Goal: Task Accomplishment & Management: Use online tool/utility

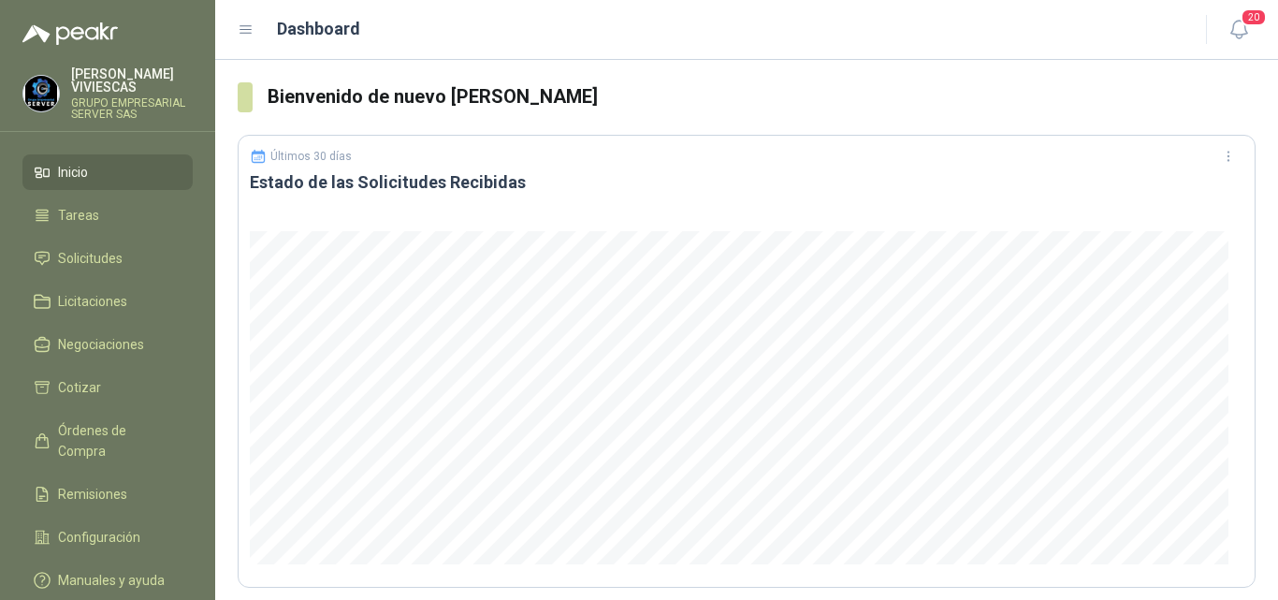
scroll to position [94, 0]
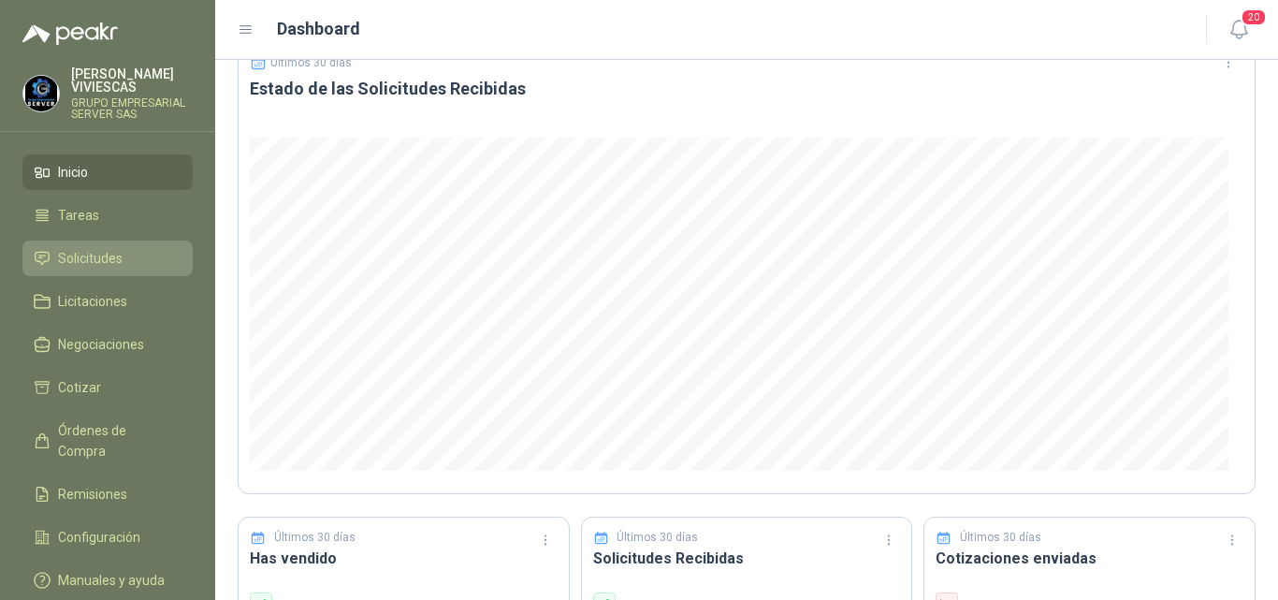
click at [110, 251] on span "Solicitudes" at bounding box center [90, 258] width 65 height 21
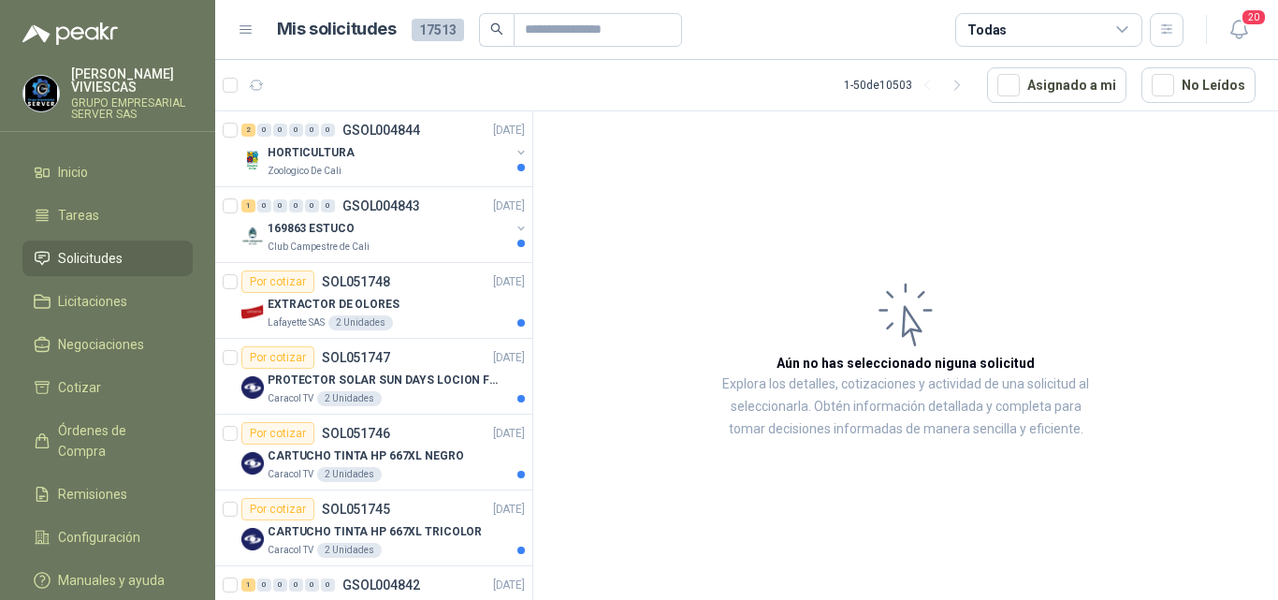
click at [91, 251] on span "Solicitudes" at bounding box center [90, 258] width 65 height 21
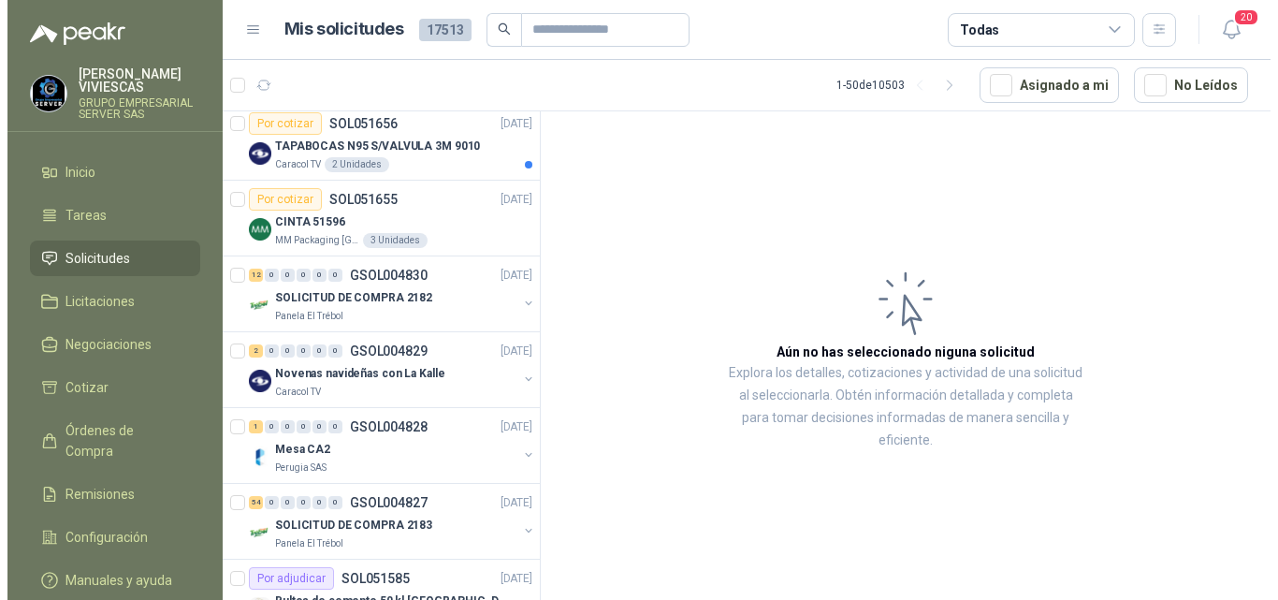
scroll to position [996, 0]
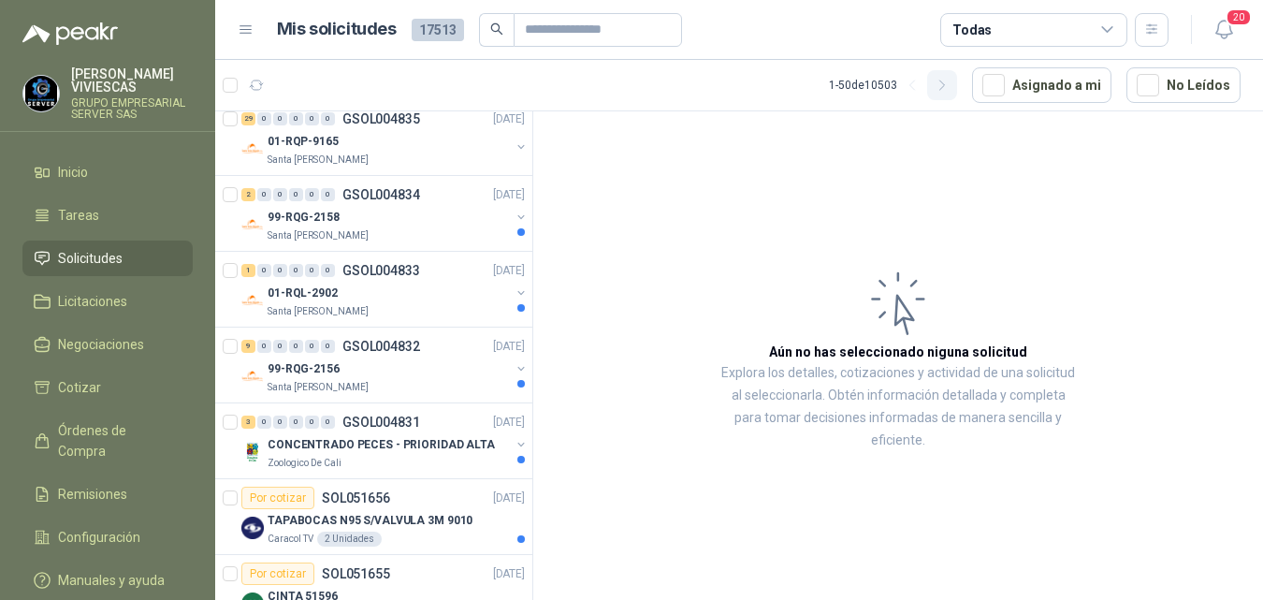
click at [946, 86] on icon "button" at bounding box center [943, 86] width 16 height 16
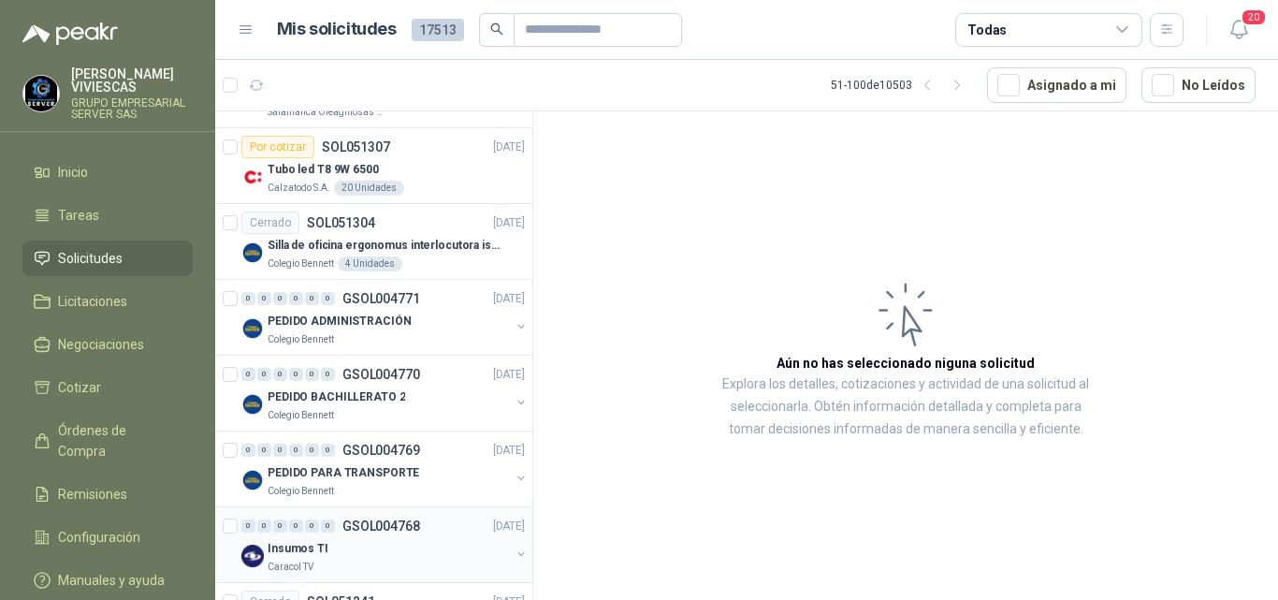
scroll to position [3335, 0]
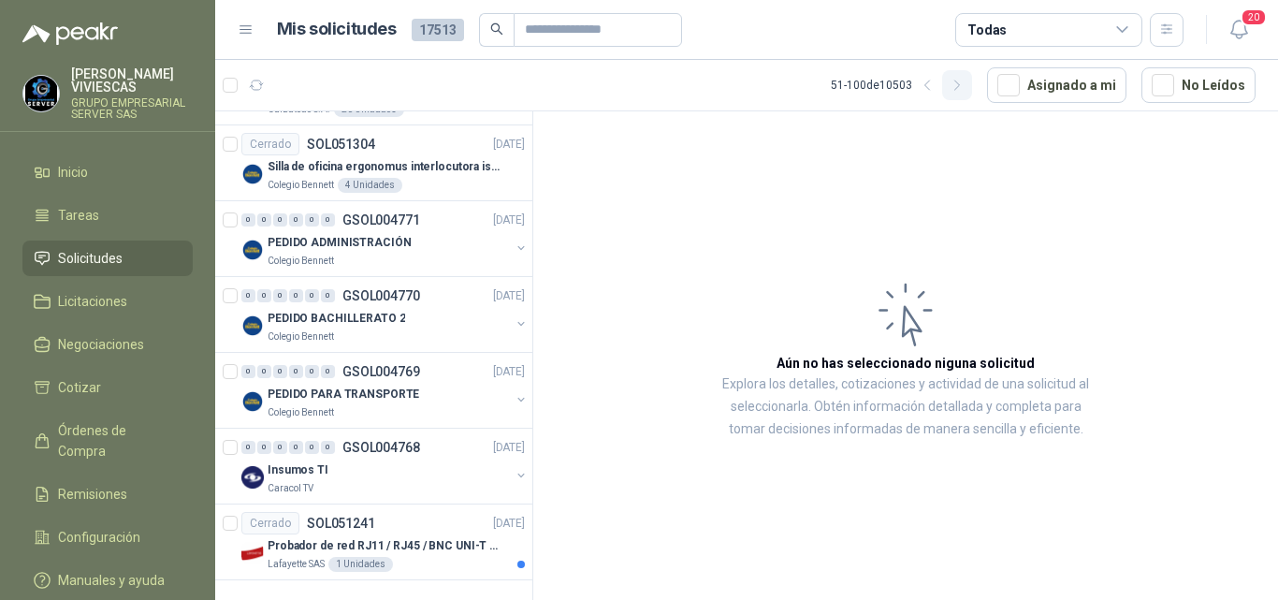
click at [960, 89] on icon "button" at bounding box center [958, 86] width 16 height 16
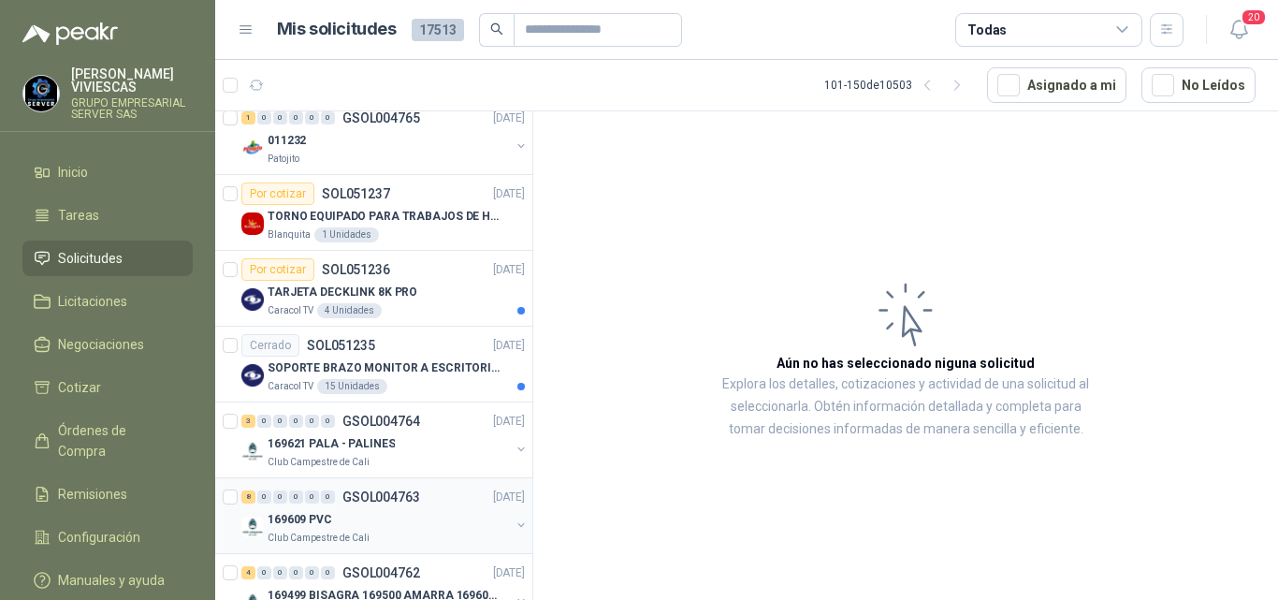
scroll to position [0, 0]
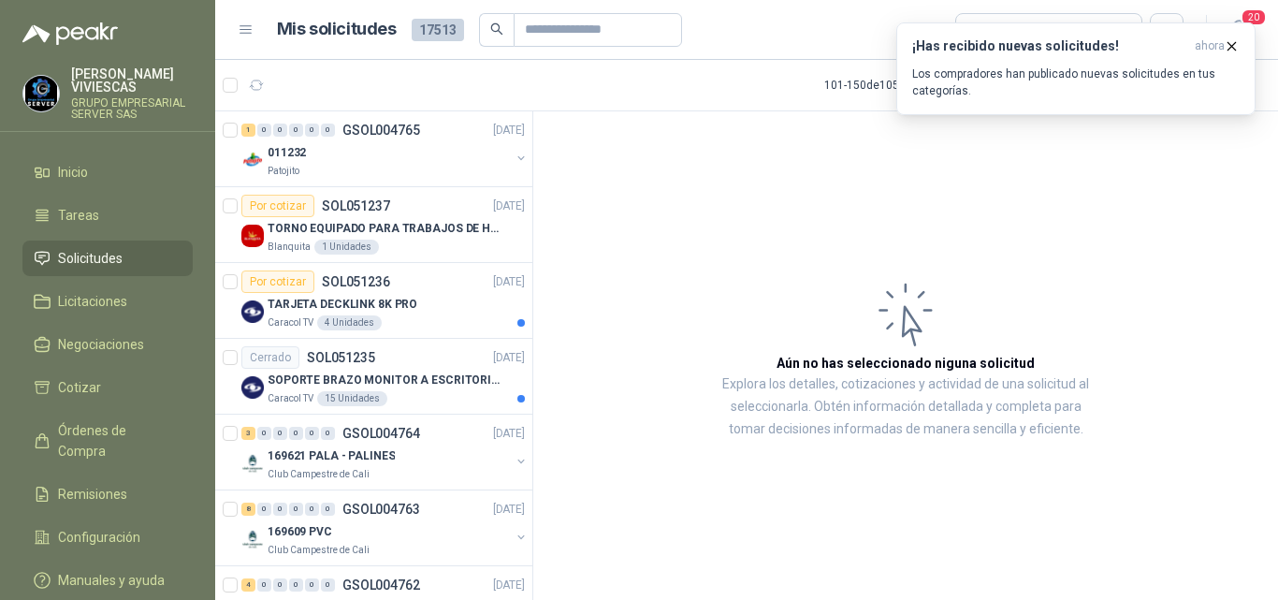
click at [1270, 353] on article "Aún no has seleccionado niguna solicitud Explora los detalles, cotizaciones y a…" at bounding box center [905, 358] width 745 height 495
click at [1095, 279] on article "Aún no has seleccionado niguna solicitud Explora los detalles, cotizaciones y a…" at bounding box center [905, 358] width 745 height 495
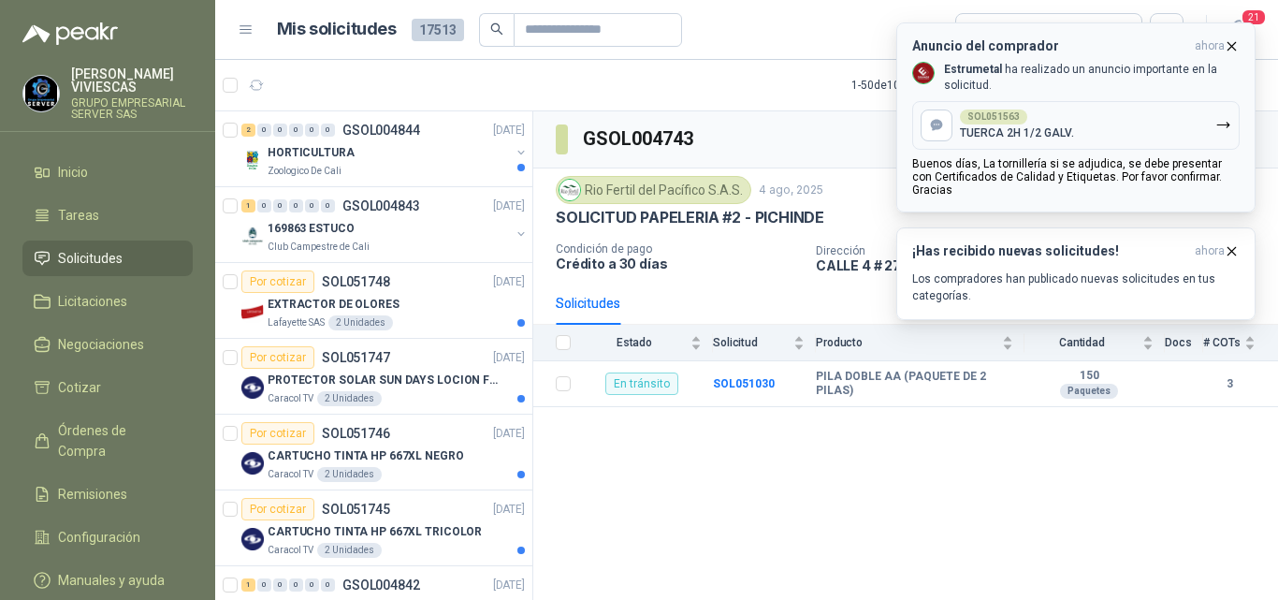
click at [1233, 42] on icon "button" at bounding box center [1232, 46] width 16 height 16
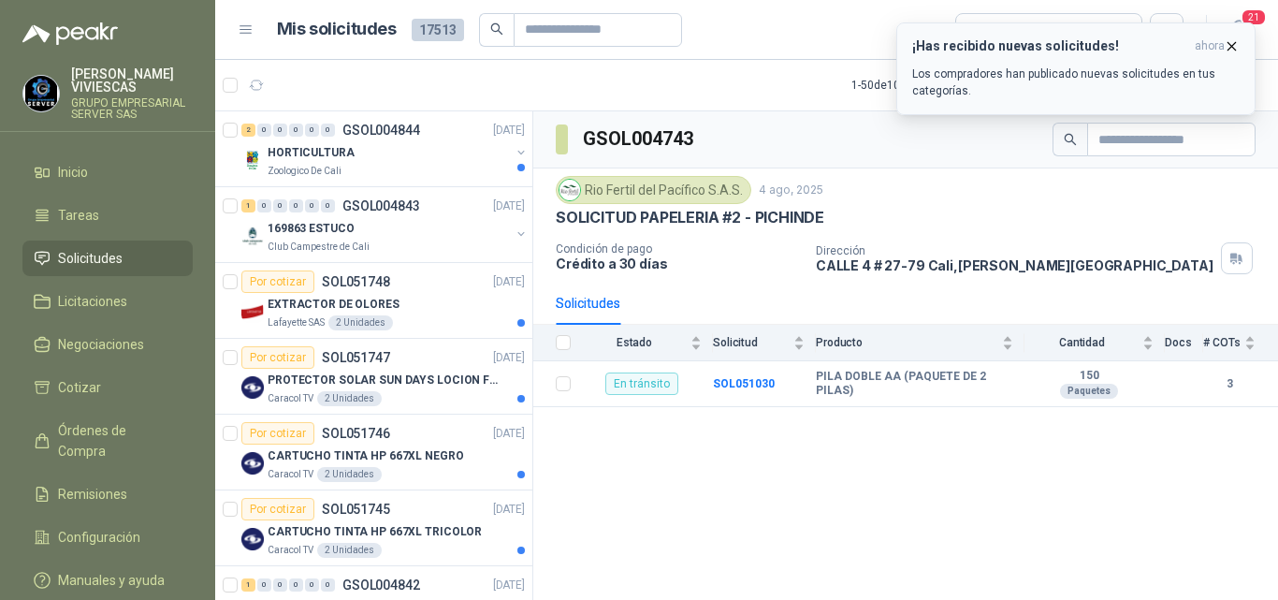
click at [1233, 43] on icon "button" at bounding box center [1232, 46] width 16 height 16
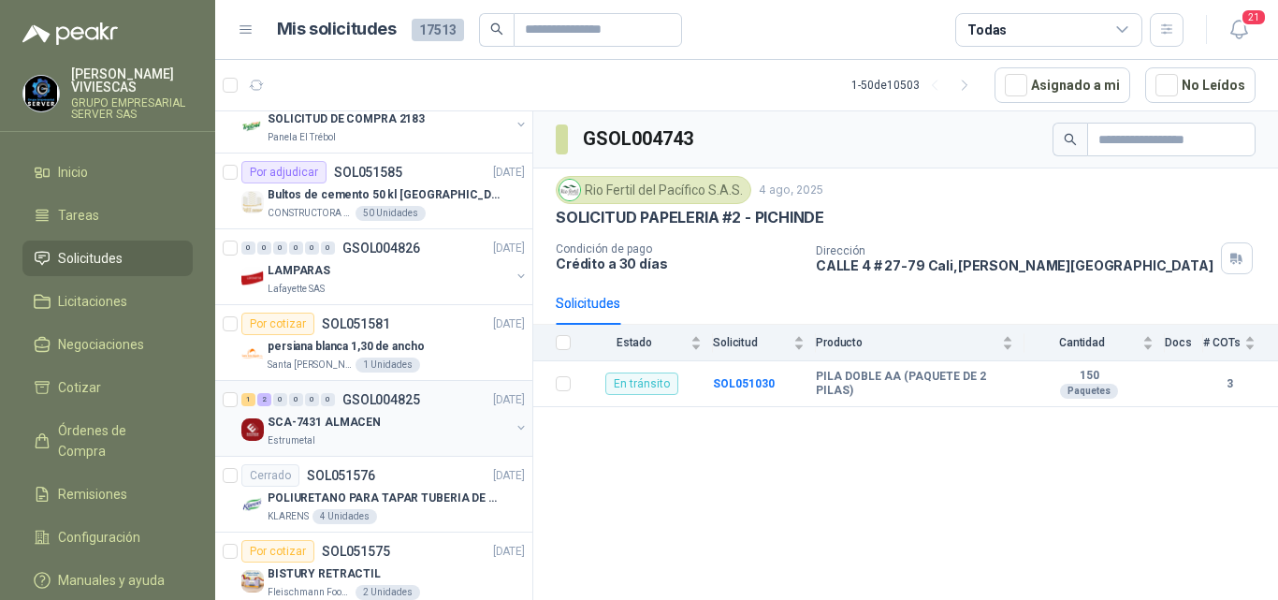
scroll to position [2245, 0]
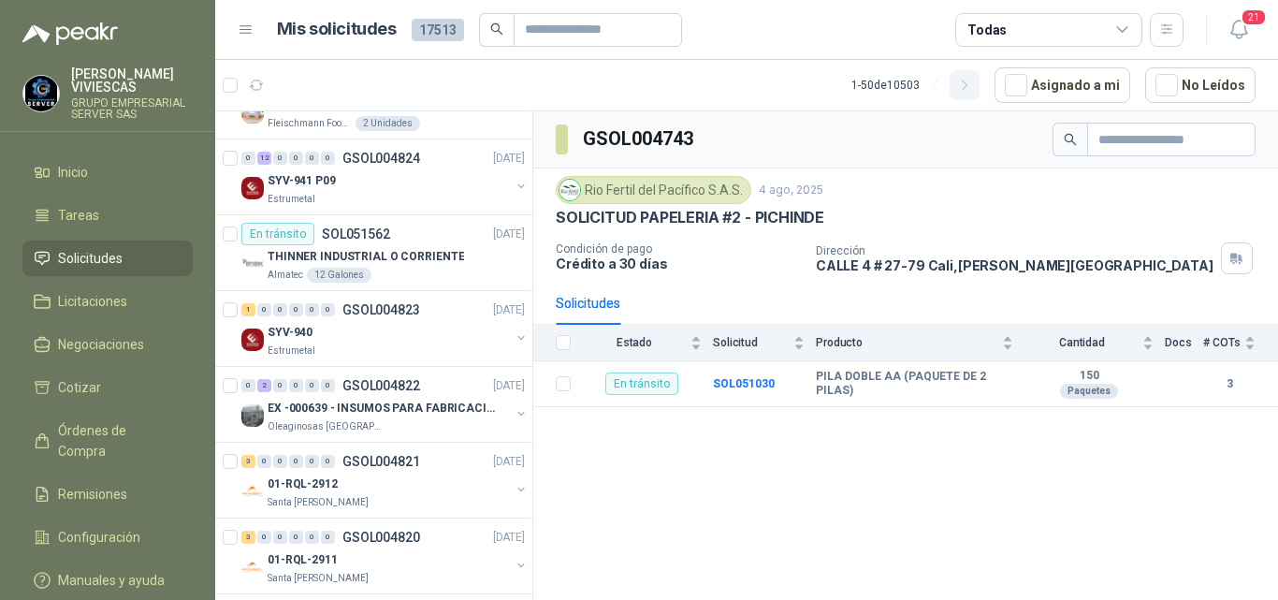
click at [964, 85] on icon "button" at bounding box center [965, 86] width 16 height 16
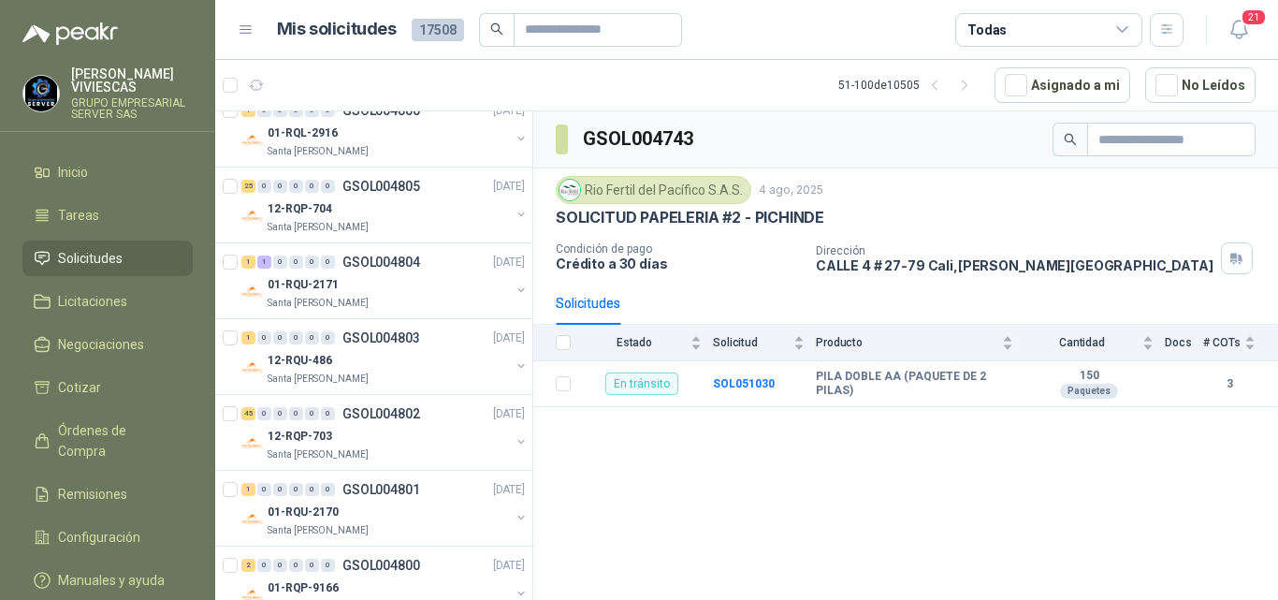
scroll to position [0, 0]
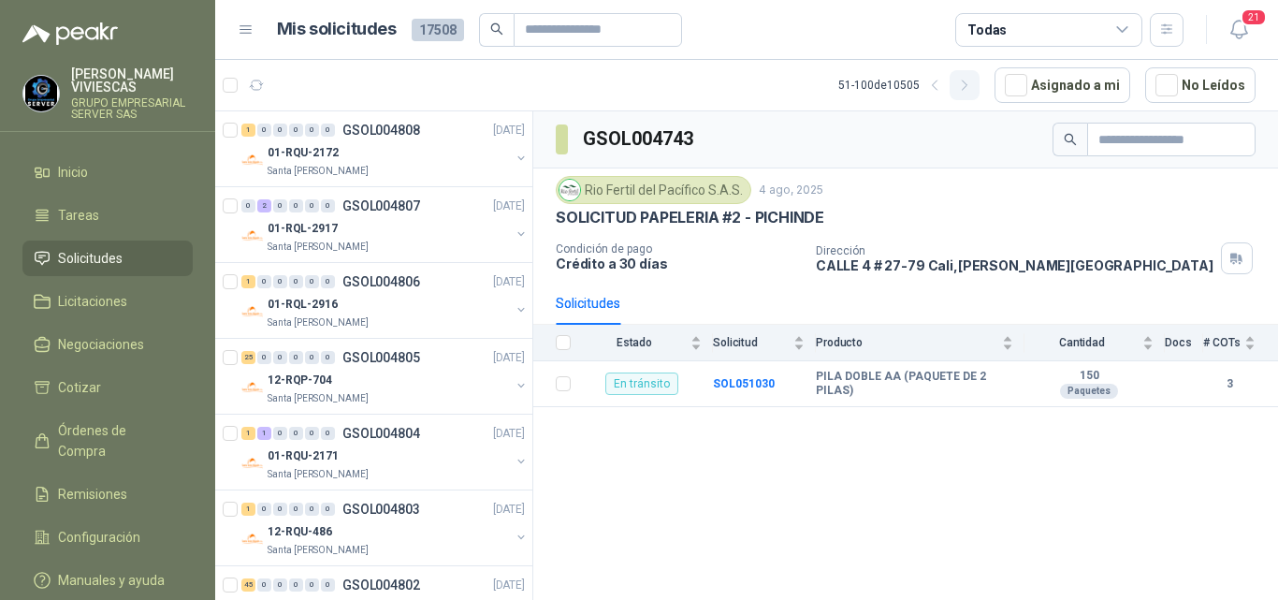
click at [965, 84] on icon "button" at bounding box center [964, 84] width 5 height 9
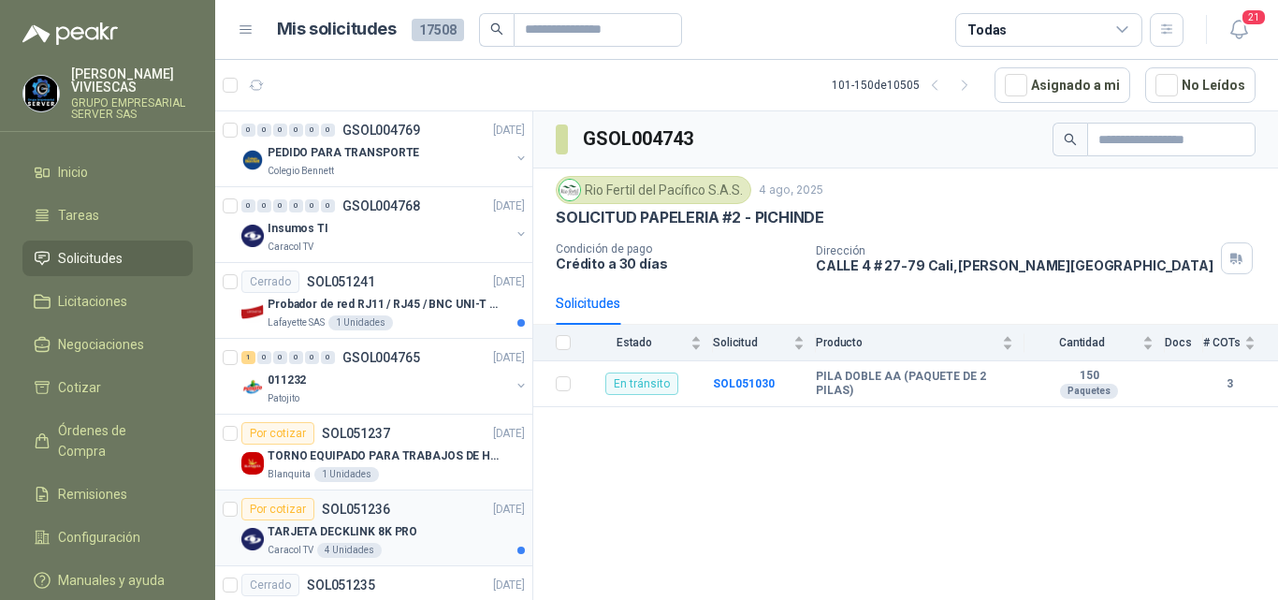
scroll to position [94, 0]
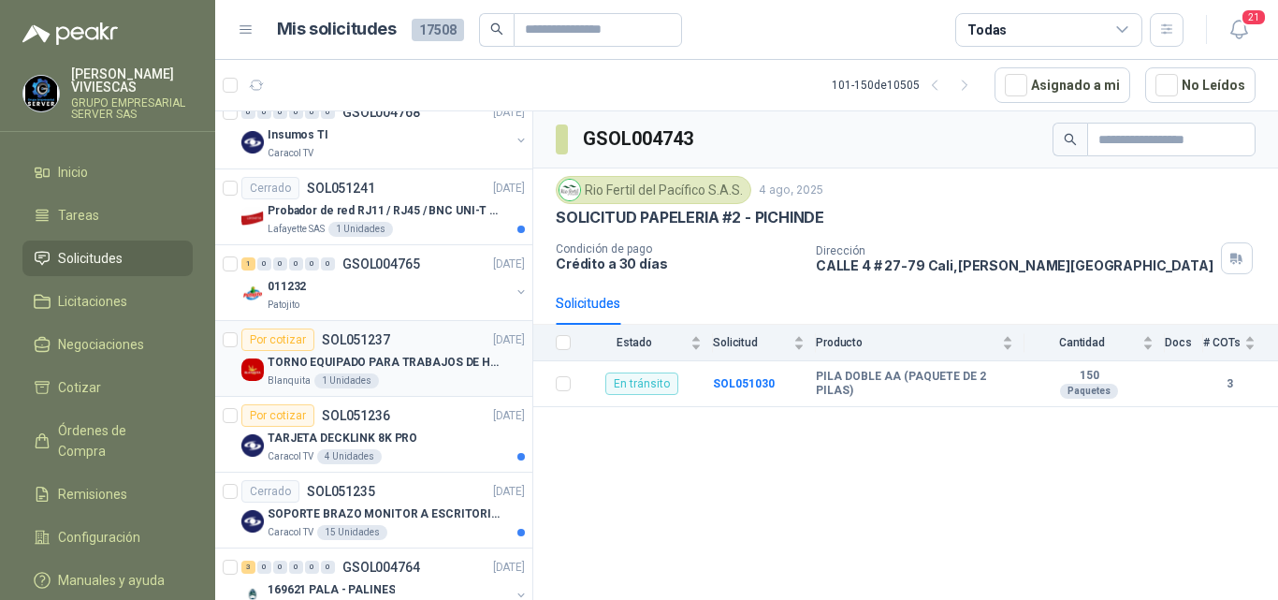
click at [411, 364] on p "TORNO EQUIPADO PARA TRABAJOS DE HASTA 1 METRO DE PRIMER O SEGUNDA MANO" at bounding box center [384, 363] width 233 height 18
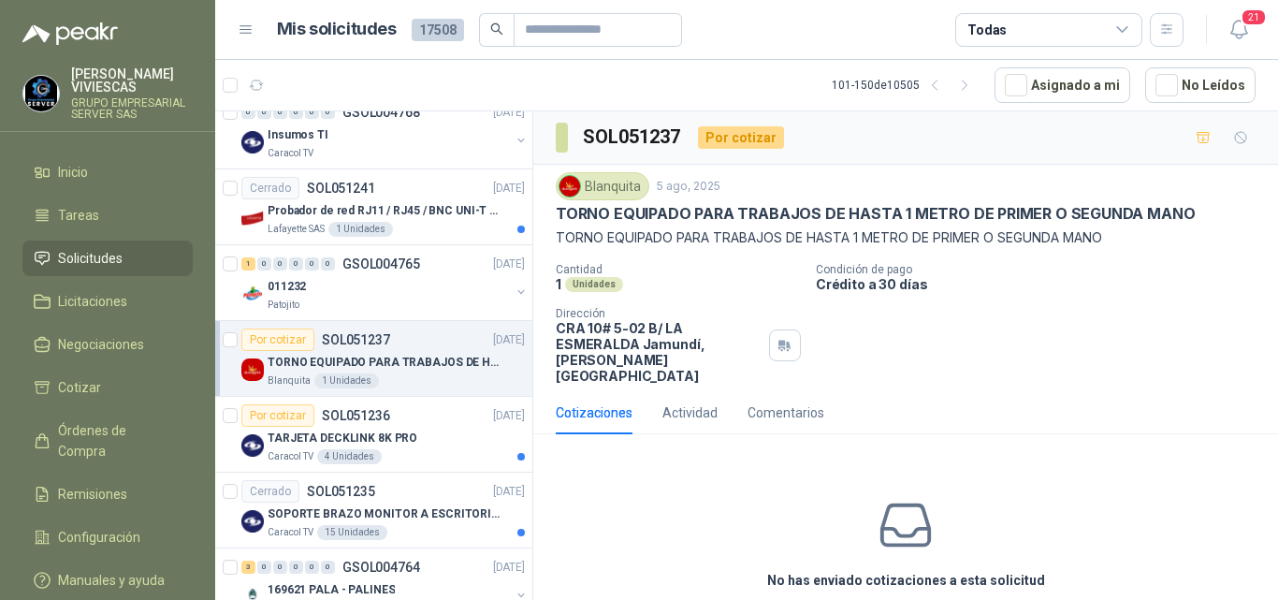
click at [602, 402] on div "Cotizaciones" at bounding box center [594, 412] width 77 height 21
click at [609, 402] on div "Cotizaciones" at bounding box center [594, 412] width 77 height 21
click at [693, 402] on div "Actividad" at bounding box center [689, 412] width 55 height 21
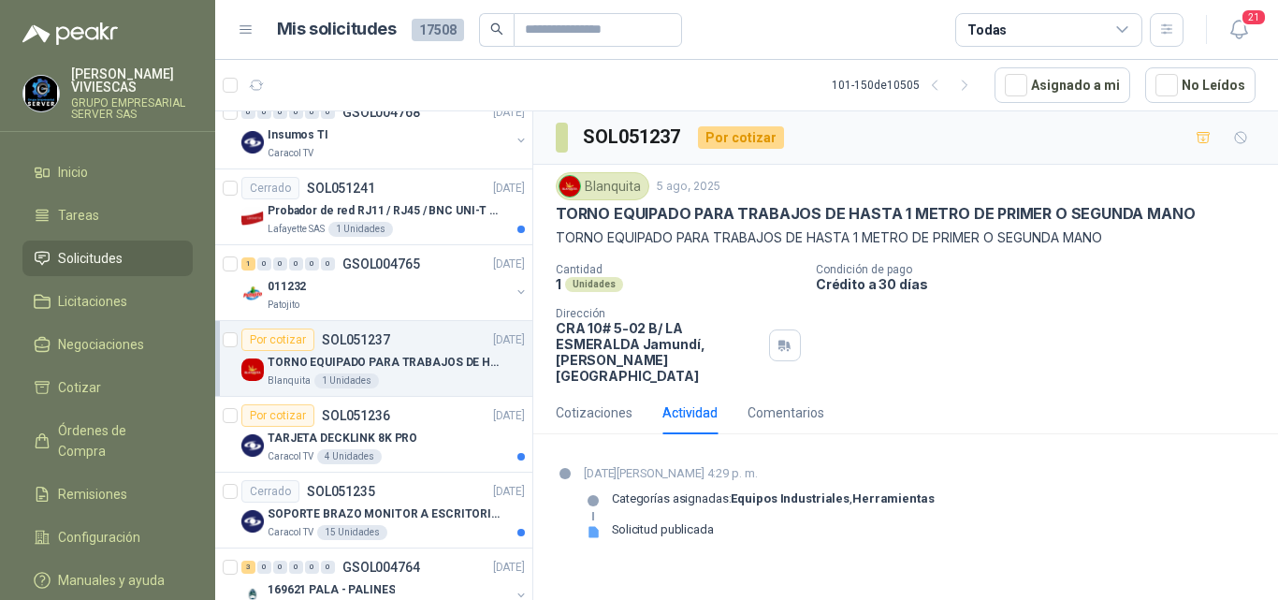
click at [968, 373] on div "Blanquita 5 ago, 2025 TORNO EQUIPADO PARA TRABAJOS DE HASTA 1 METRO DE PRIMER O…" at bounding box center [905, 278] width 745 height 226
click at [402, 357] on p "TORNO EQUIPADO PARA TRABAJOS DE HASTA 1 METRO DE PRIMER O SEGUNDA MANO" at bounding box center [384, 363] width 233 height 18
click at [622, 402] on div "Cotizaciones" at bounding box center [594, 412] width 77 height 21
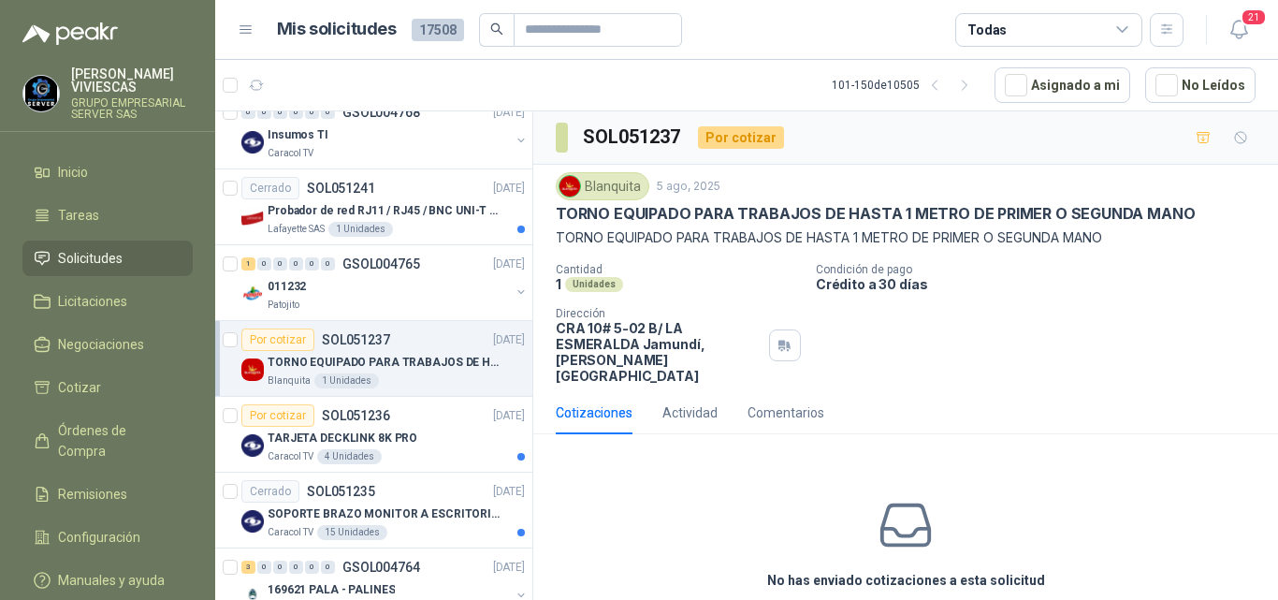
scroll to position [65, 0]
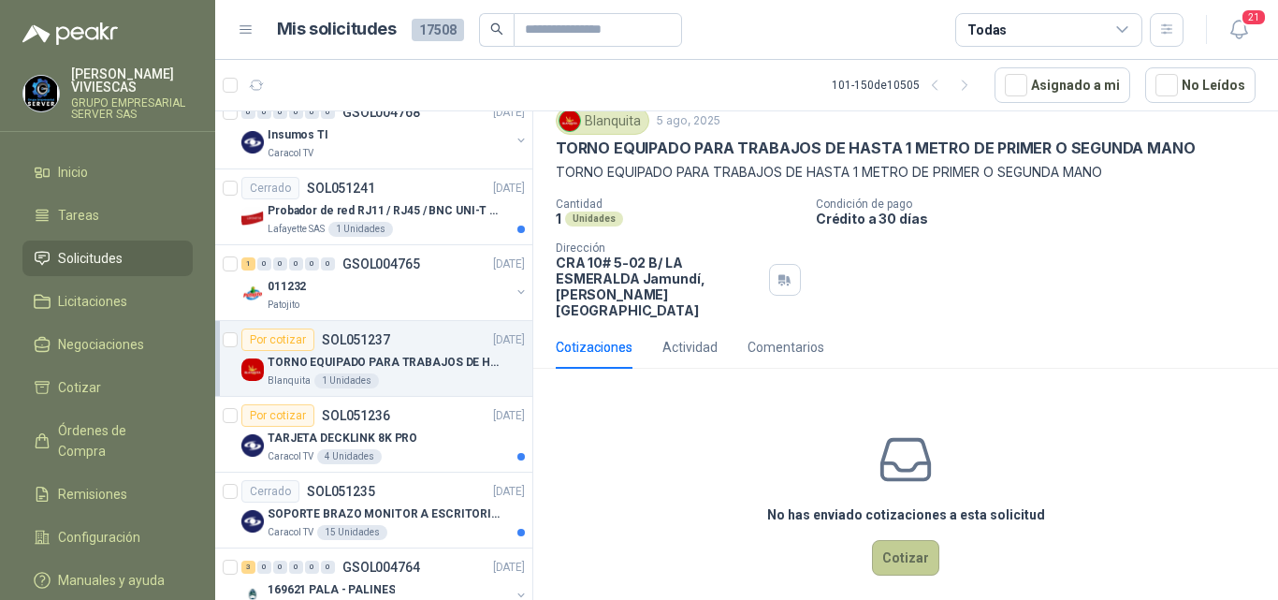
click at [900, 544] on button "Cotizar" at bounding box center [905, 558] width 67 height 36
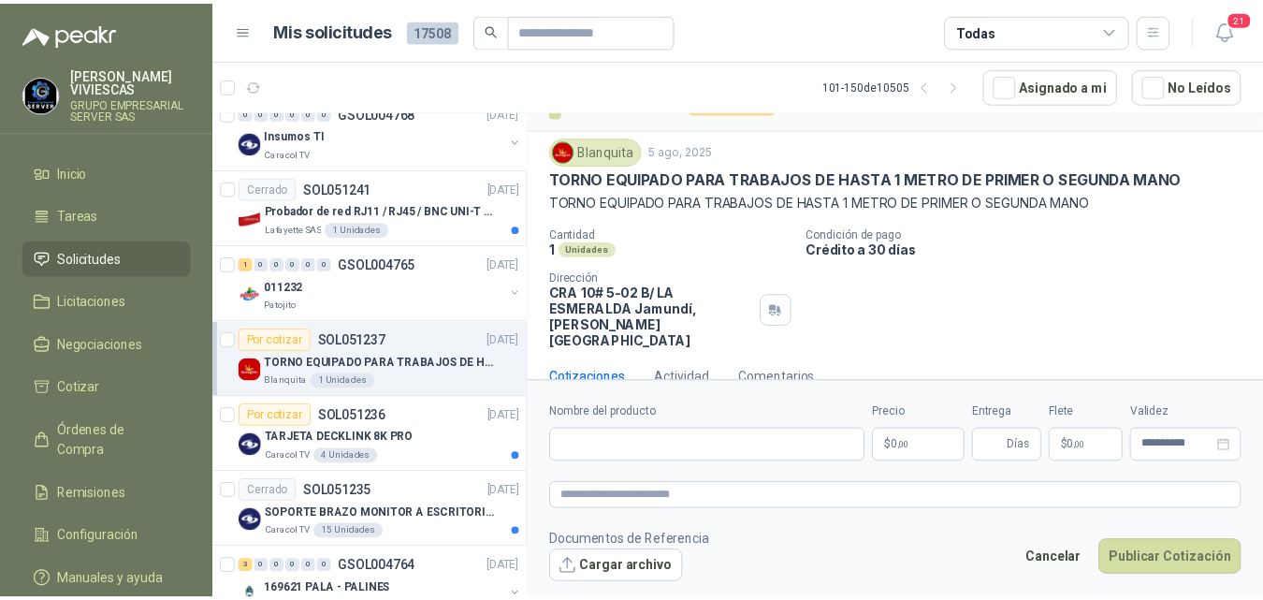
scroll to position [53, 0]
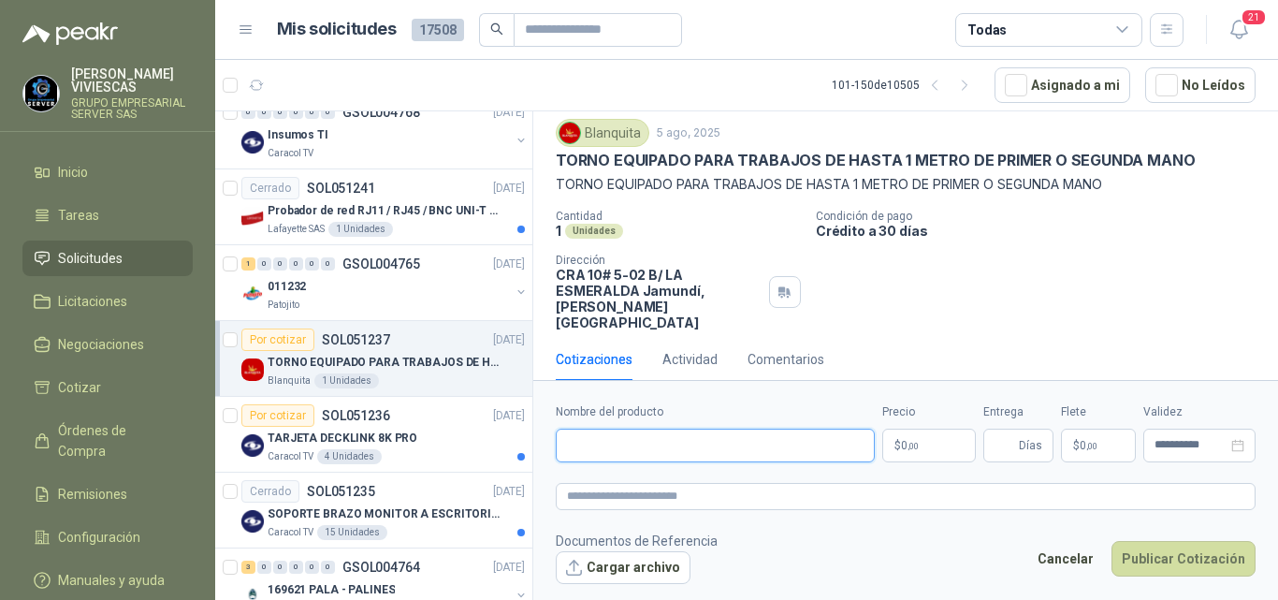
click at [670, 441] on input "Nombre del producto" at bounding box center [715, 445] width 319 height 34
type input "**********"
click at [907, 447] on body "RODRIGO VIVIESCAS GRUPO EMPRESARIAL SERVER SAS Inicio Tareas Solicitudes Licita…" at bounding box center [639, 300] width 1278 height 600
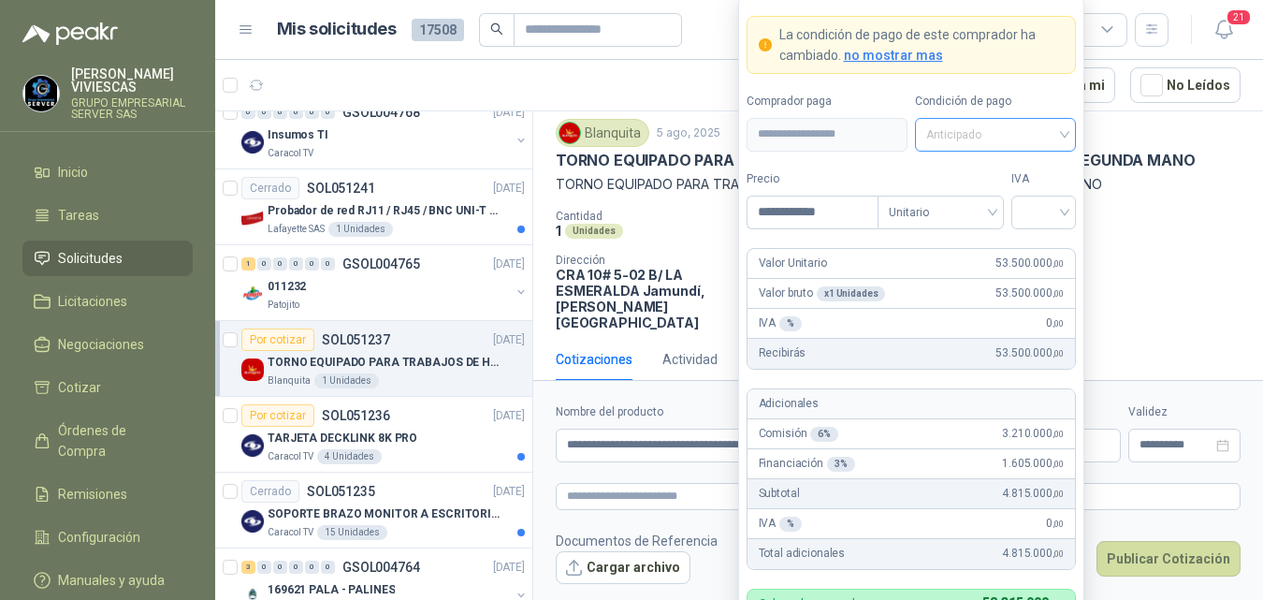
click at [965, 131] on span "Anticipado" at bounding box center [995, 135] width 138 height 28
type input "**********"
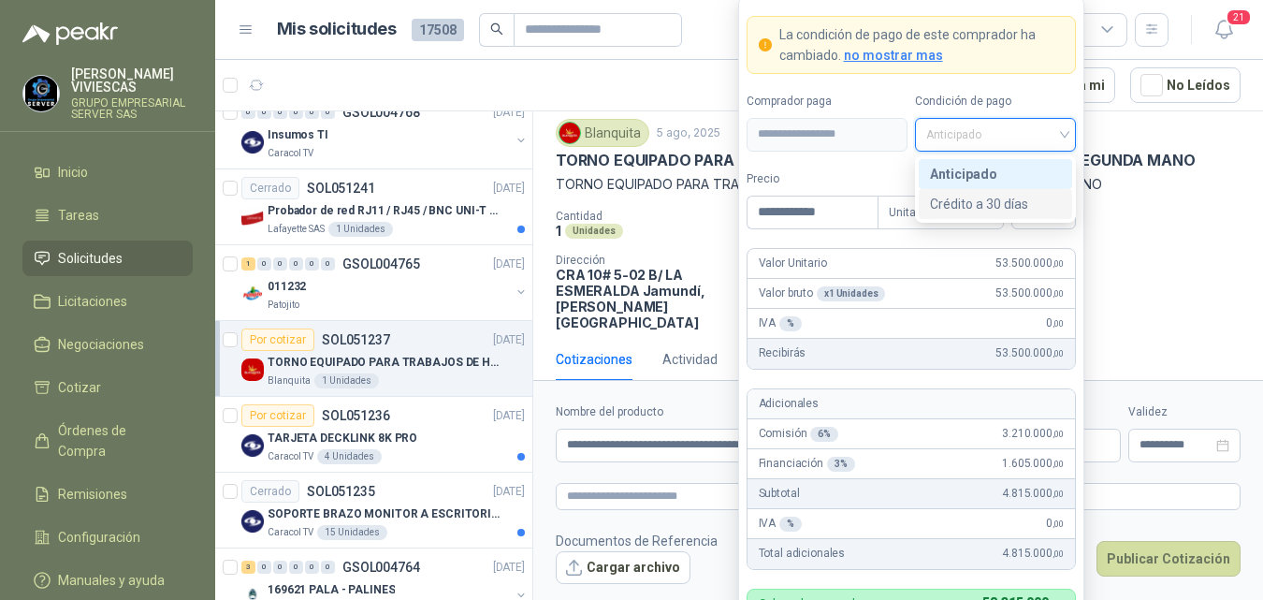
click at [982, 202] on div "Crédito a 30 días" at bounding box center [995, 204] width 131 height 21
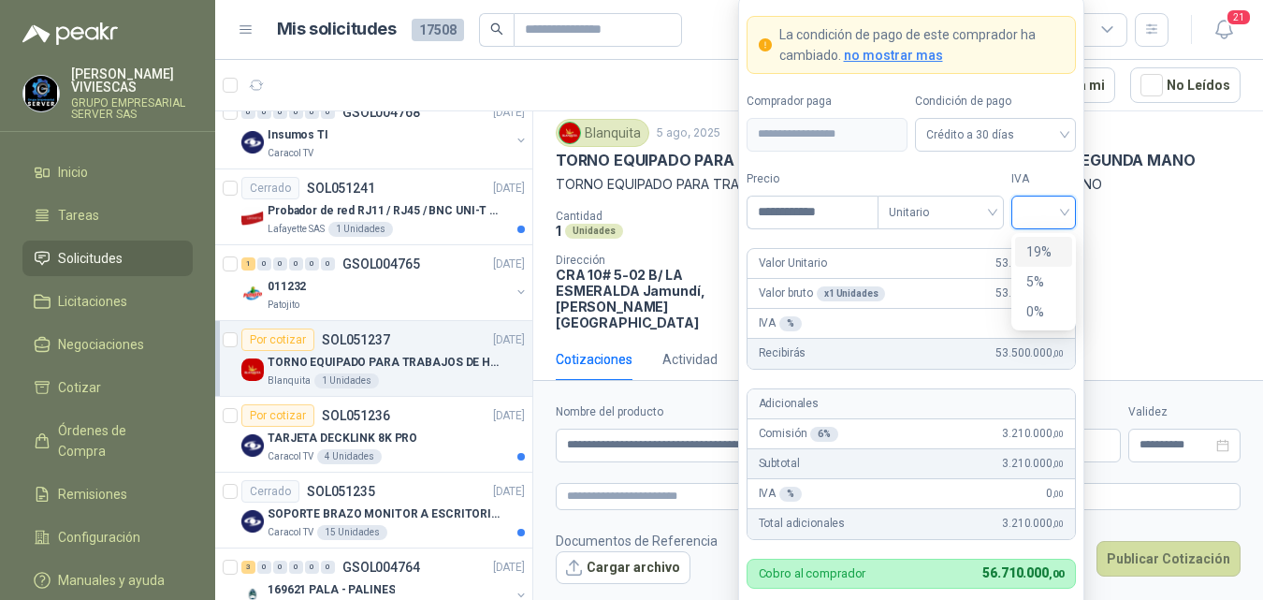
click at [1056, 209] on input "search" at bounding box center [1044, 210] width 42 height 28
click at [1039, 247] on div "19%" at bounding box center [1043, 251] width 35 height 21
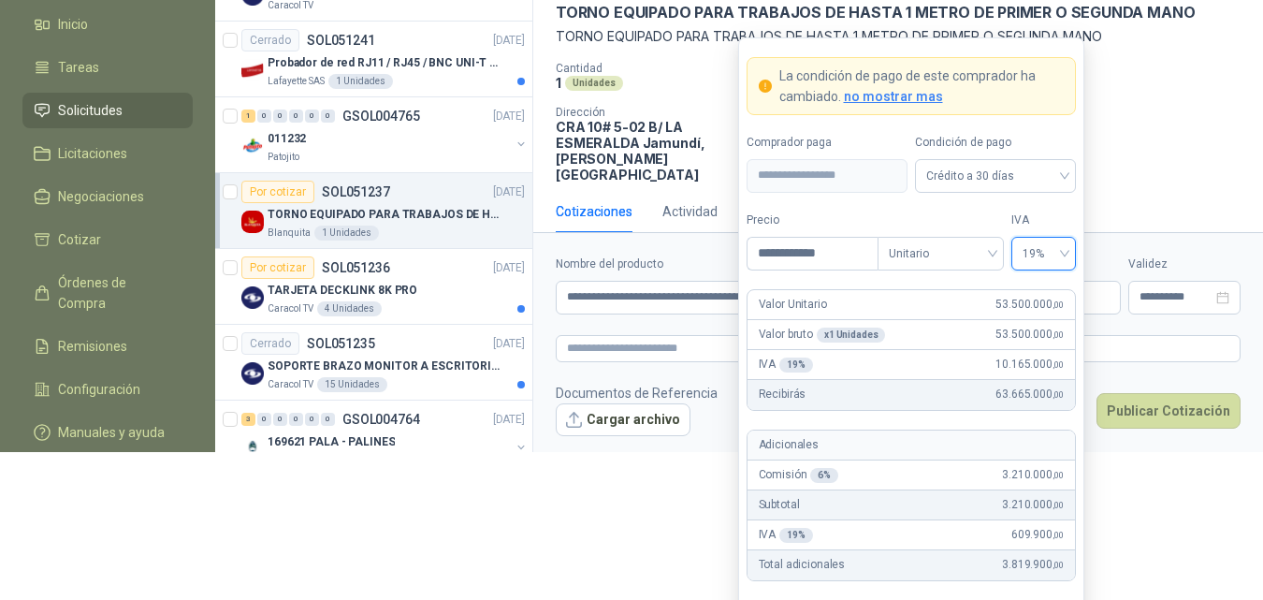
scroll to position [210, 0]
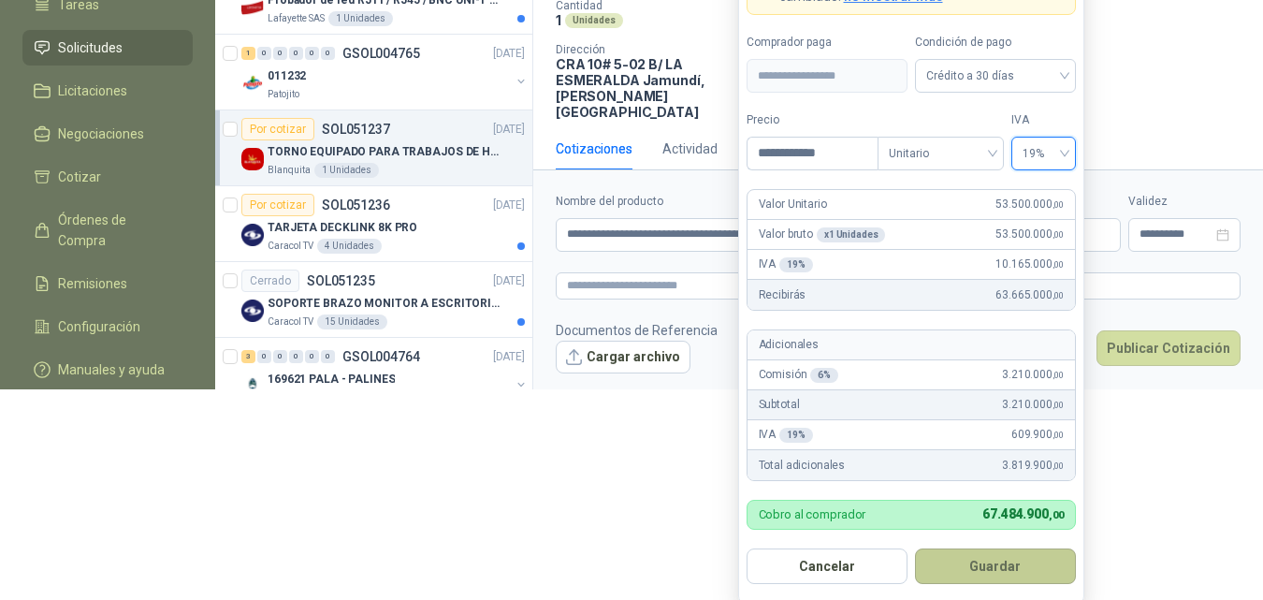
click at [1013, 562] on button "Guardar" at bounding box center [995, 566] width 161 height 36
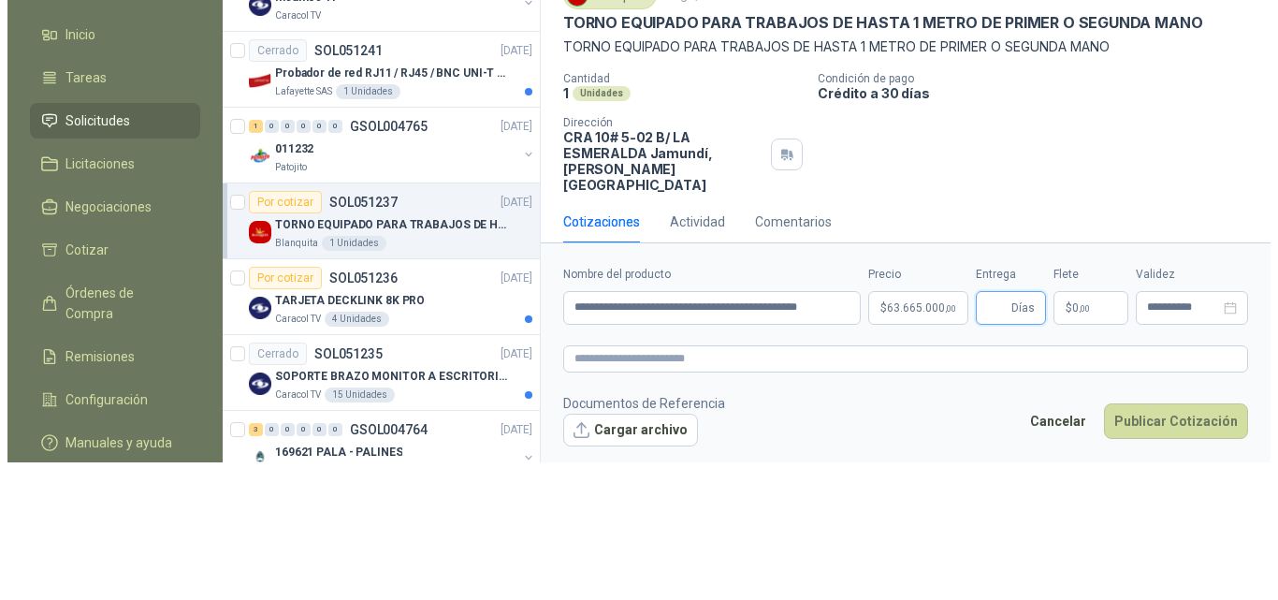
scroll to position [0, 0]
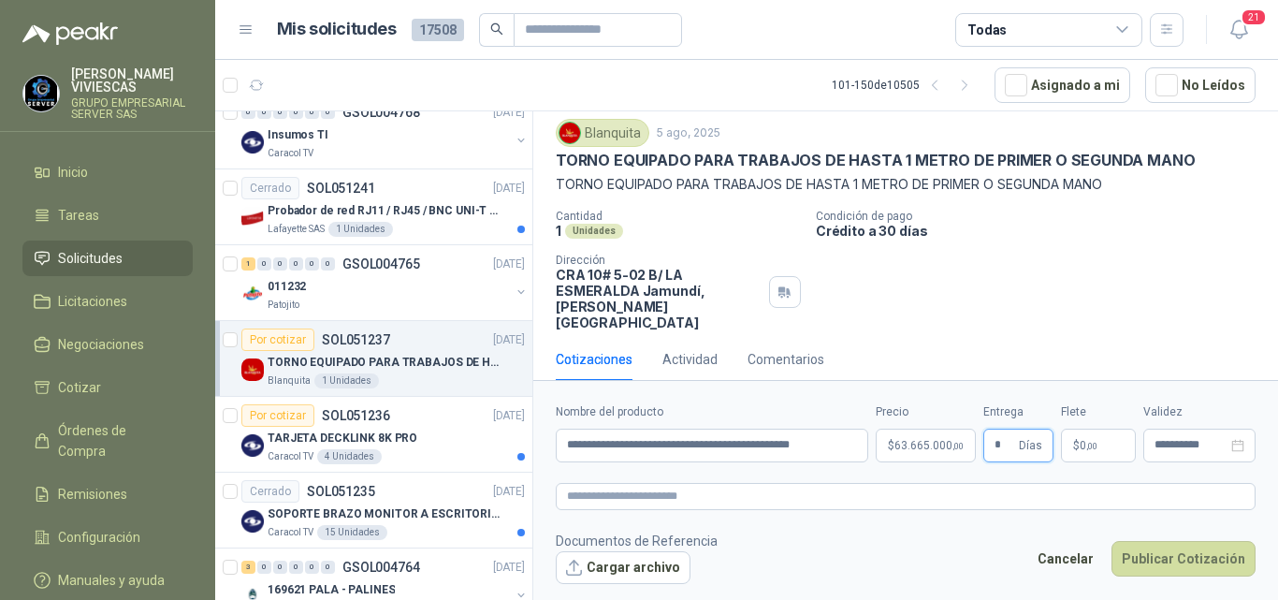
type input "*"
click at [1083, 443] on span "0 ,00" at bounding box center [1089, 445] width 18 height 11
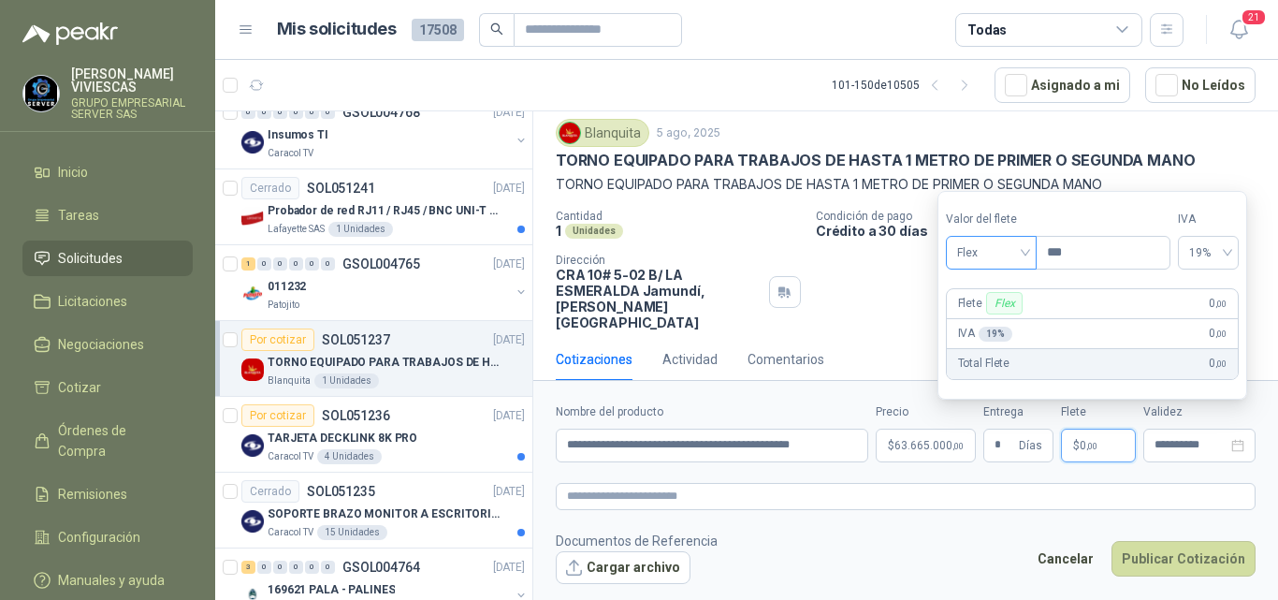
click at [969, 250] on span "Flex" at bounding box center [991, 253] width 68 height 28
drag, startPoint x: 980, startPoint y: 324, endPoint x: 994, endPoint y: 332, distance: 17.2
click at [980, 323] on div "Incluido" at bounding box center [993, 322] width 65 height 21
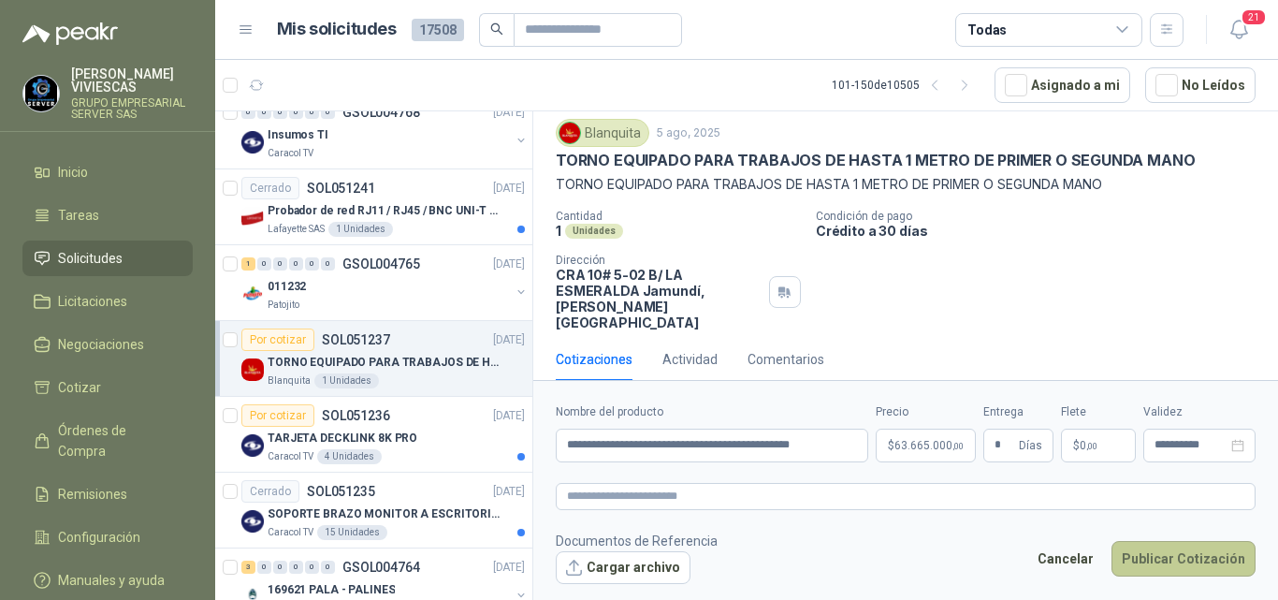
click at [1168, 551] on button "Publicar Cotización" at bounding box center [1183, 559] width 144 height 36
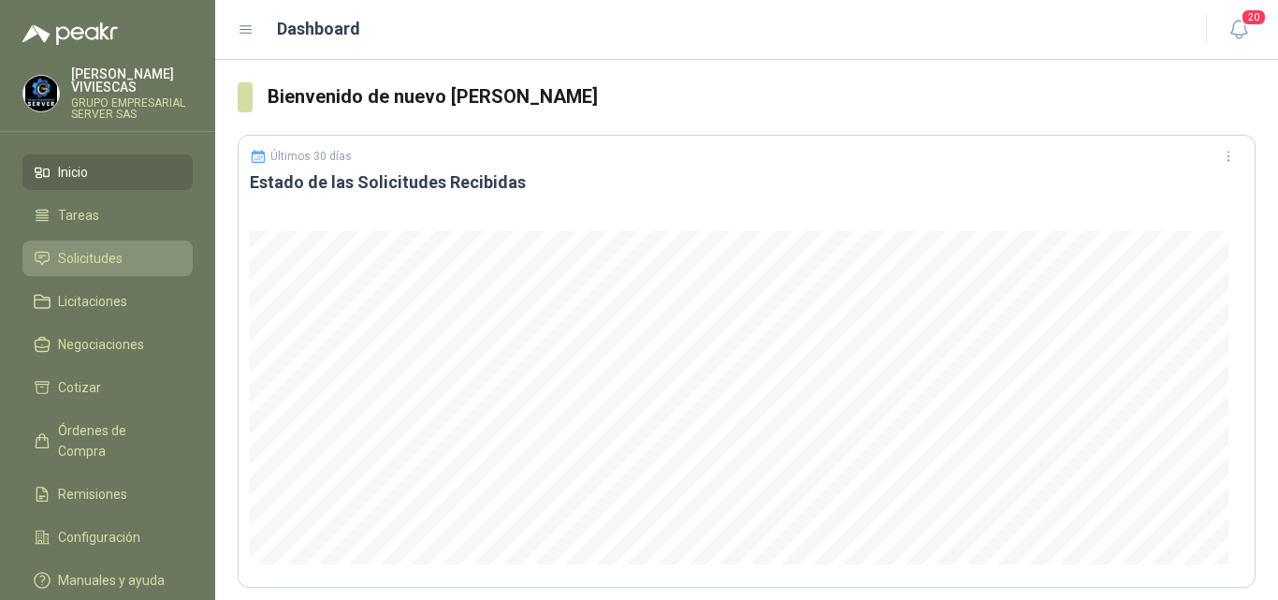
click at [100, 254] on span "Solicitudes" at bounding box center [90, 258] width 65 height 21
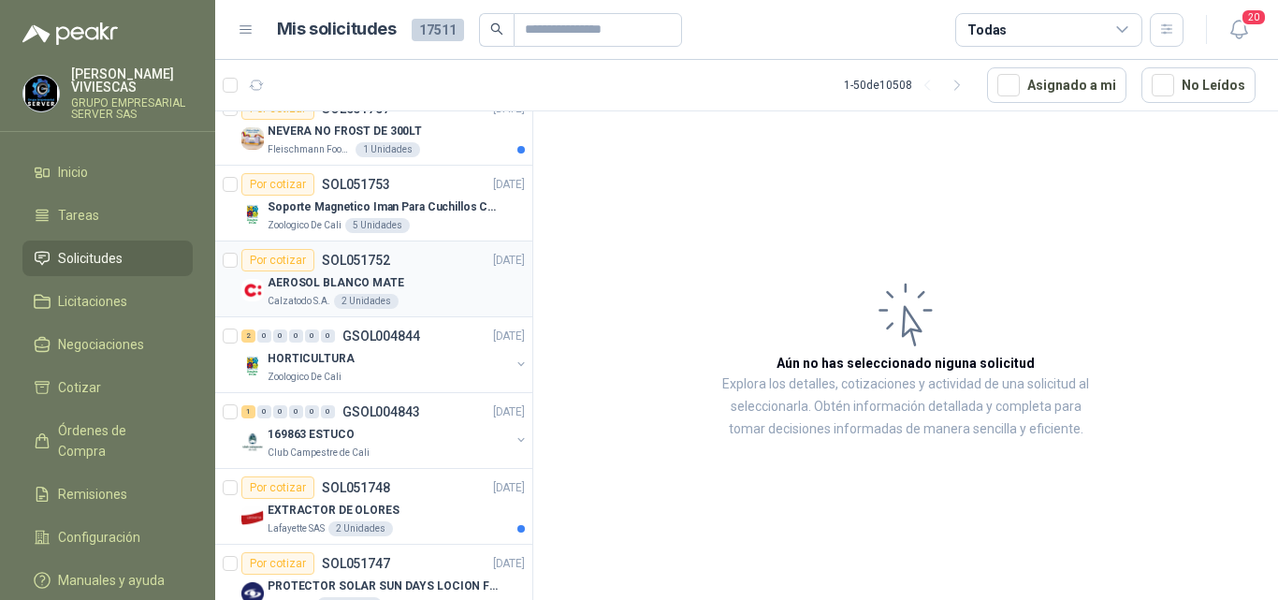
scroll to position [281, 0]
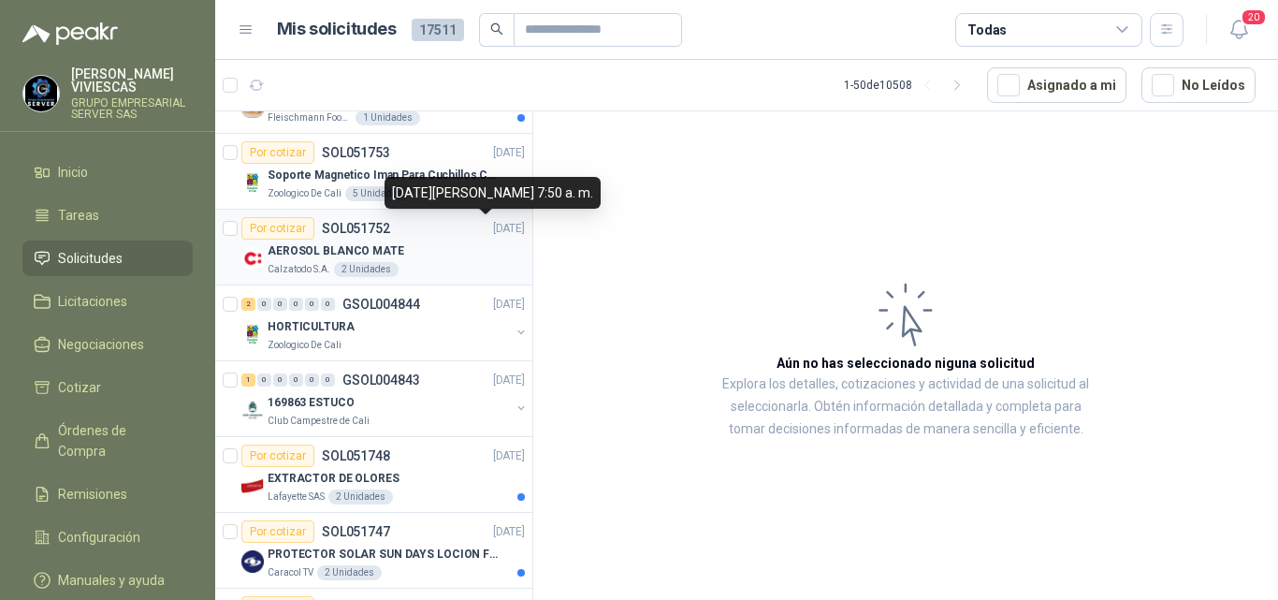
click at [334, 246] on p "AEROSOL BLANCO MATE" at bounding box center [336, 251] width 137 height 18
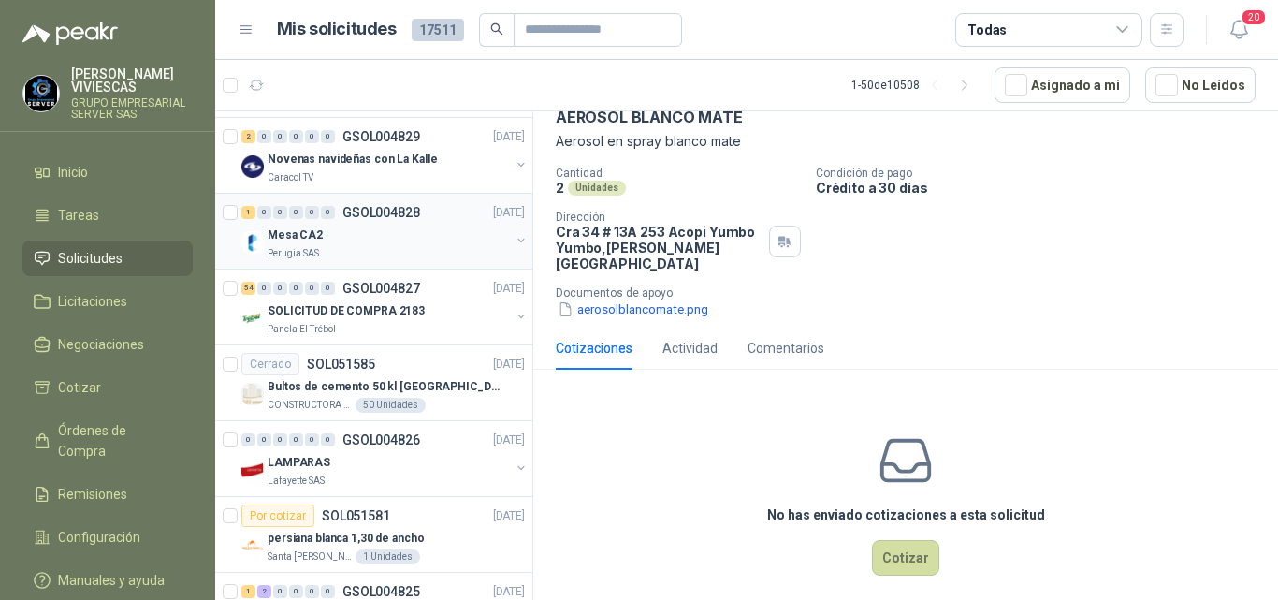
scroll to position [2025, 0]
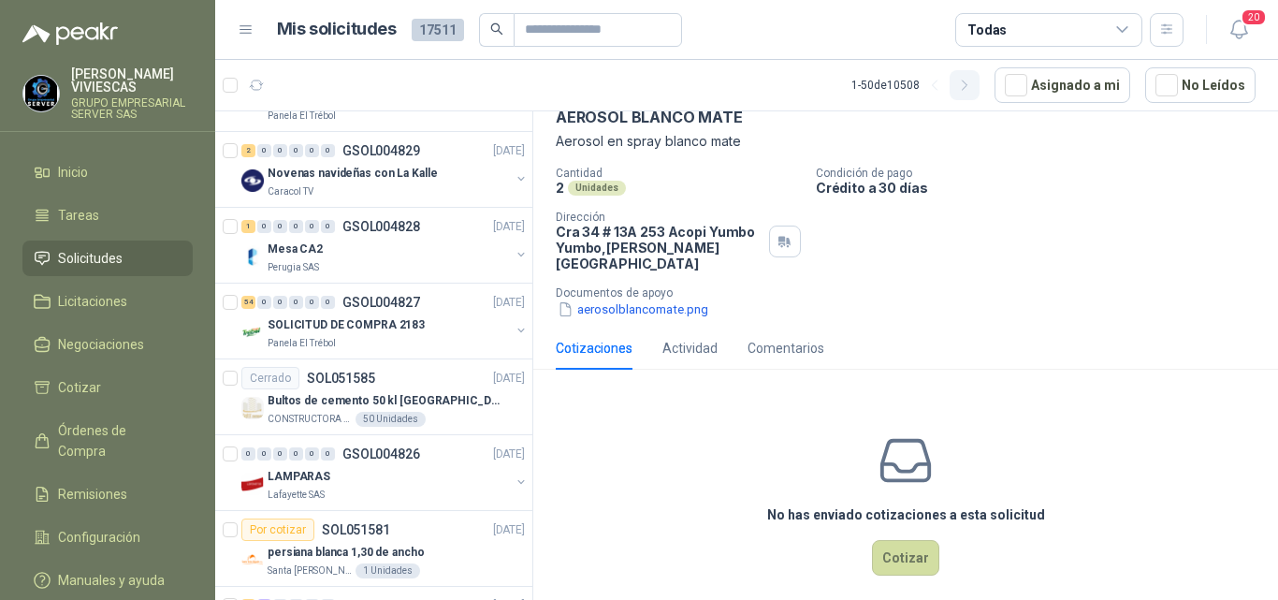
click at [966, 86] on icon "button" at bounding box center [965, 86] width 16 height 16
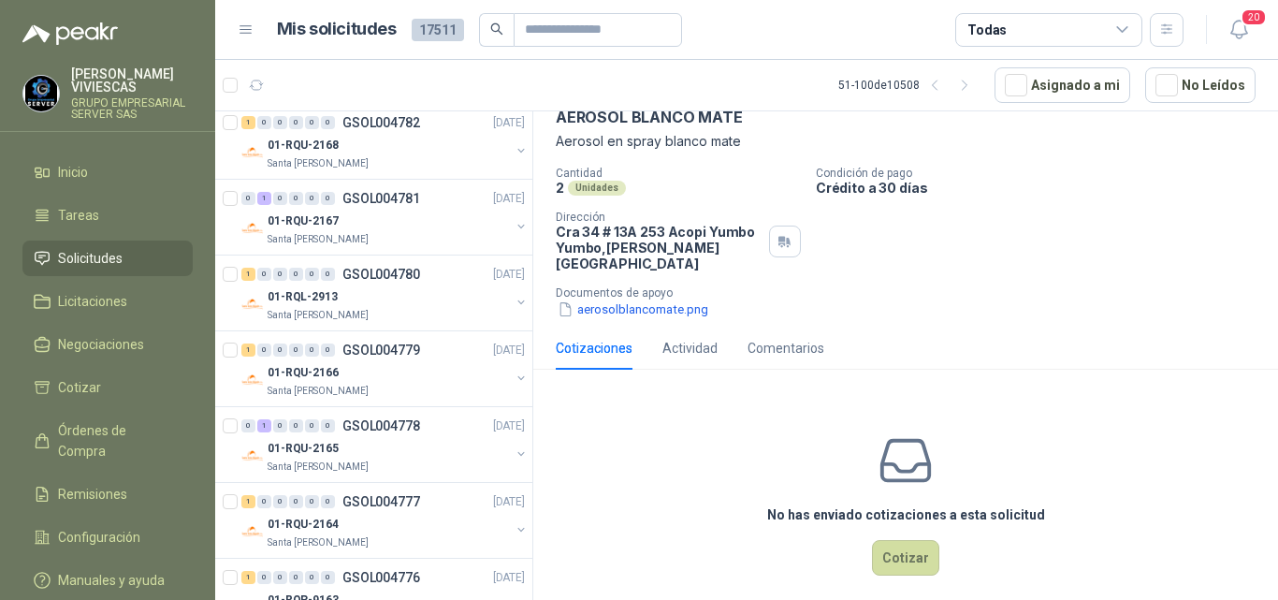
scroll to position [2994, 0]
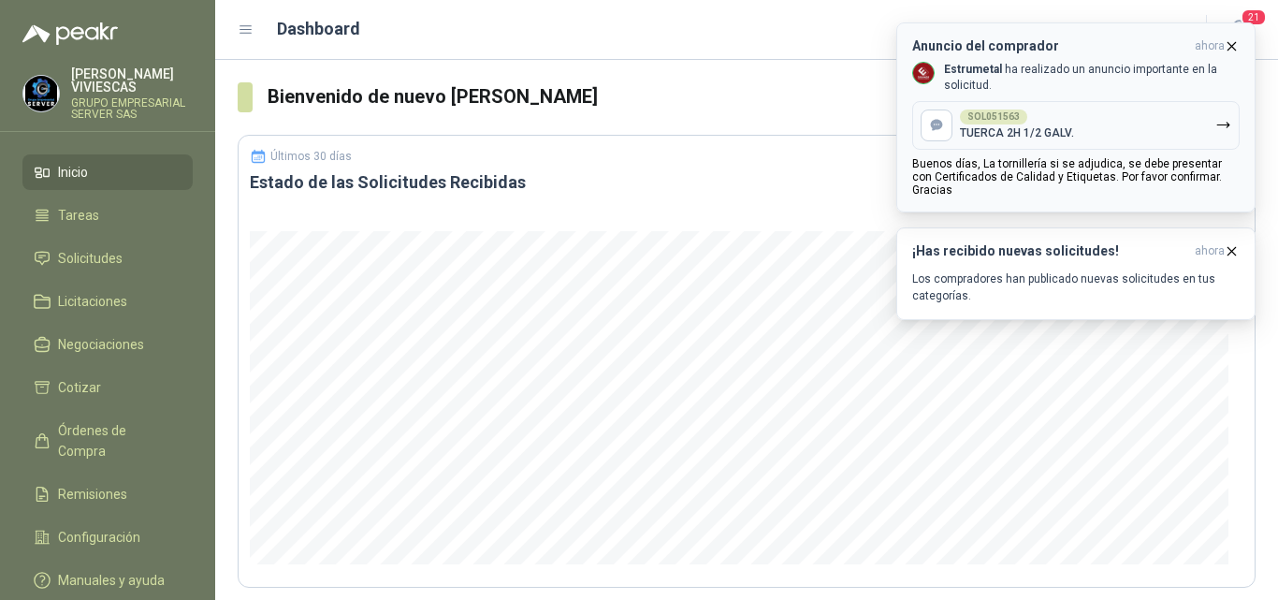
click at [1236, 48] on icon "button" at bounding box center [1232, 46] width 16 height 16
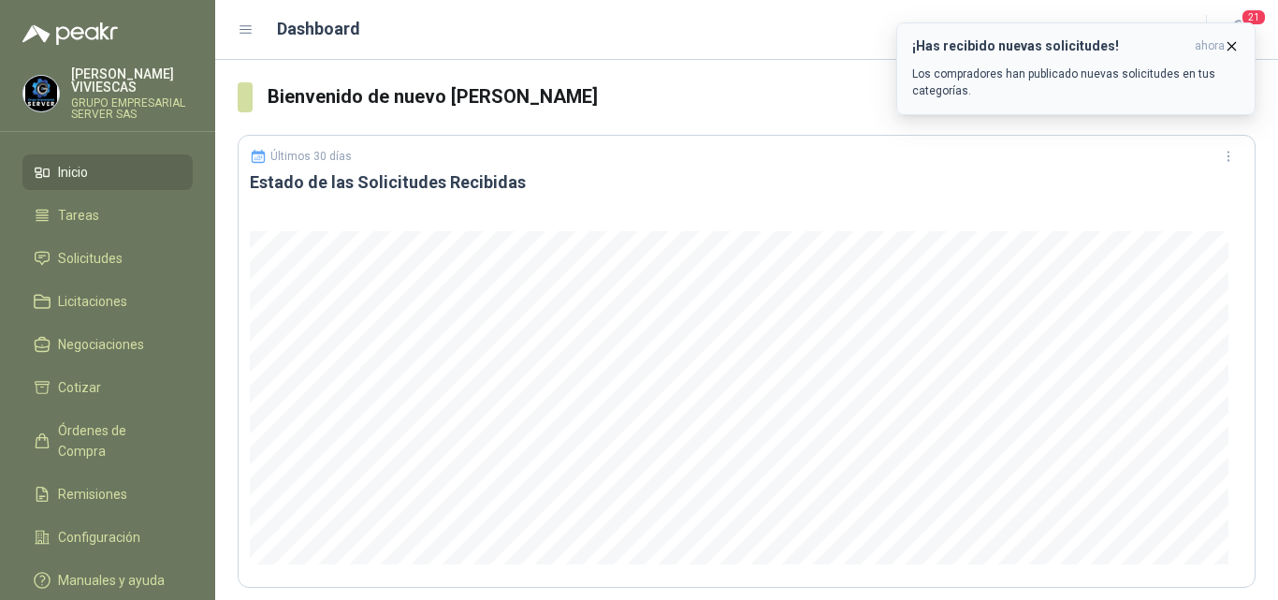
click at [1234, 46] on icon "button" at bounding box center [1232, 46] width 16 height 16
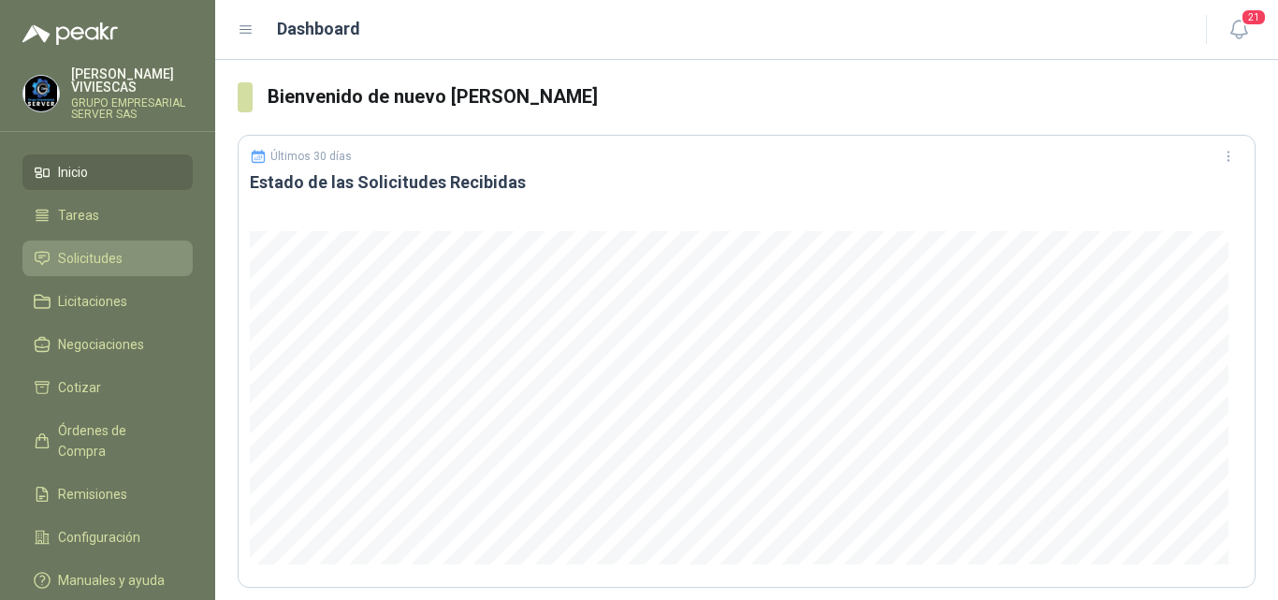
click at [107, 252] on span "Solicitudes" at bounding box center [90, 258] width 65 height 21
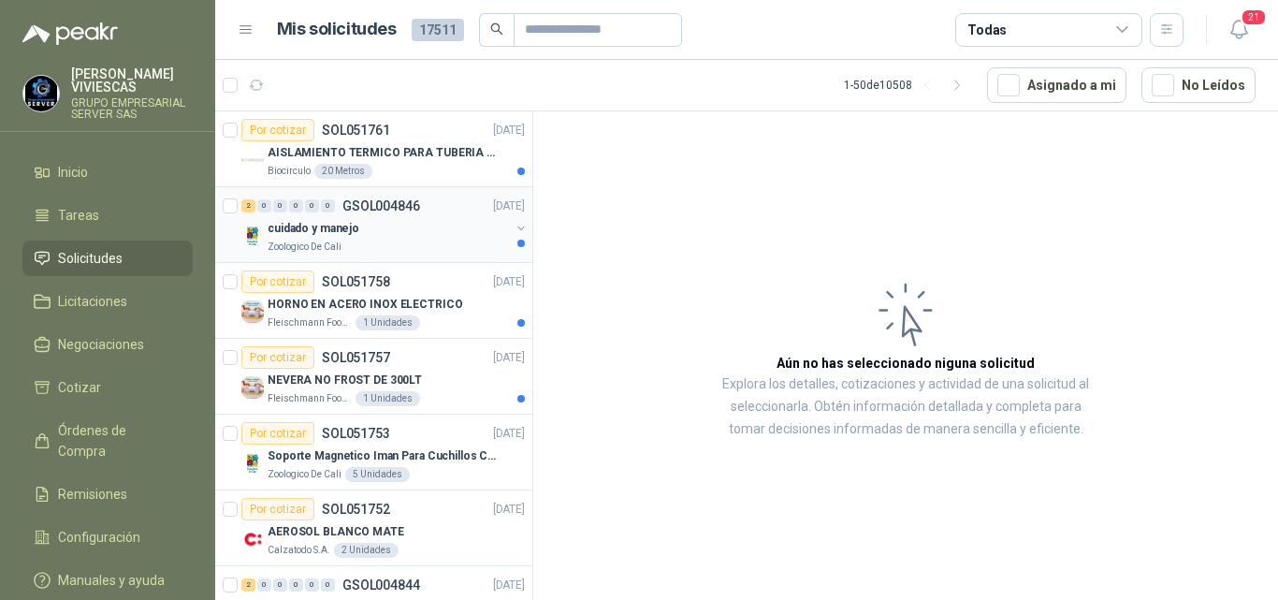
scroll to position [94, 0]
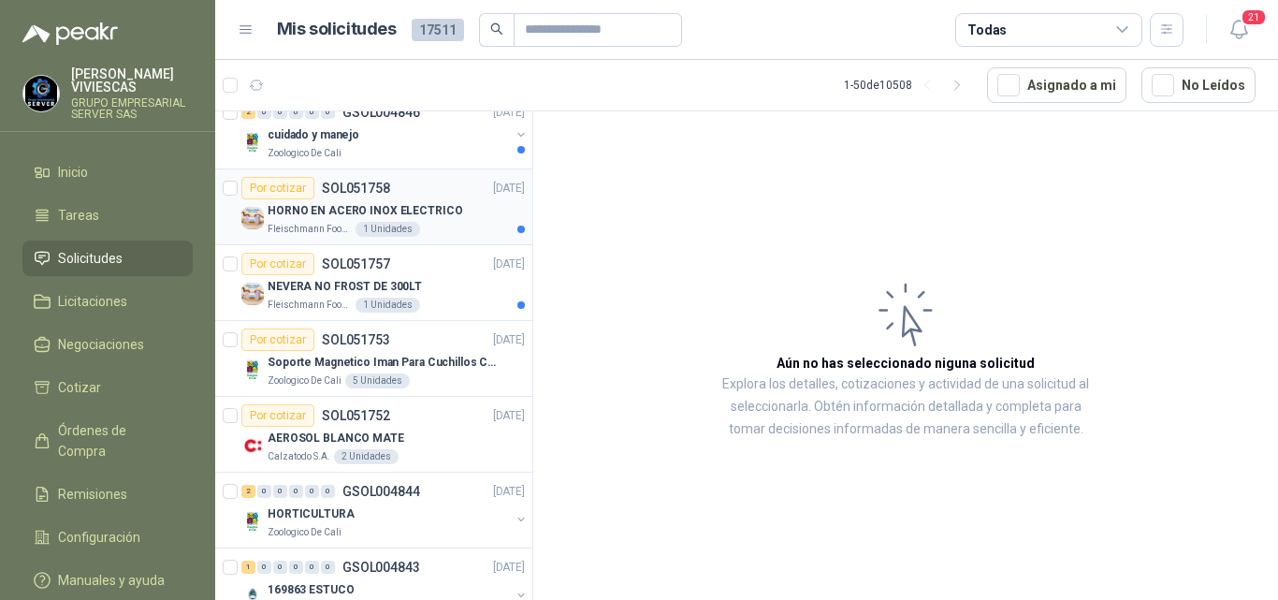
click at [425, 208] on p "HORNO EN ACERO INOX ELECTRICO" at bounding box center [366, 211] width 196 height 18
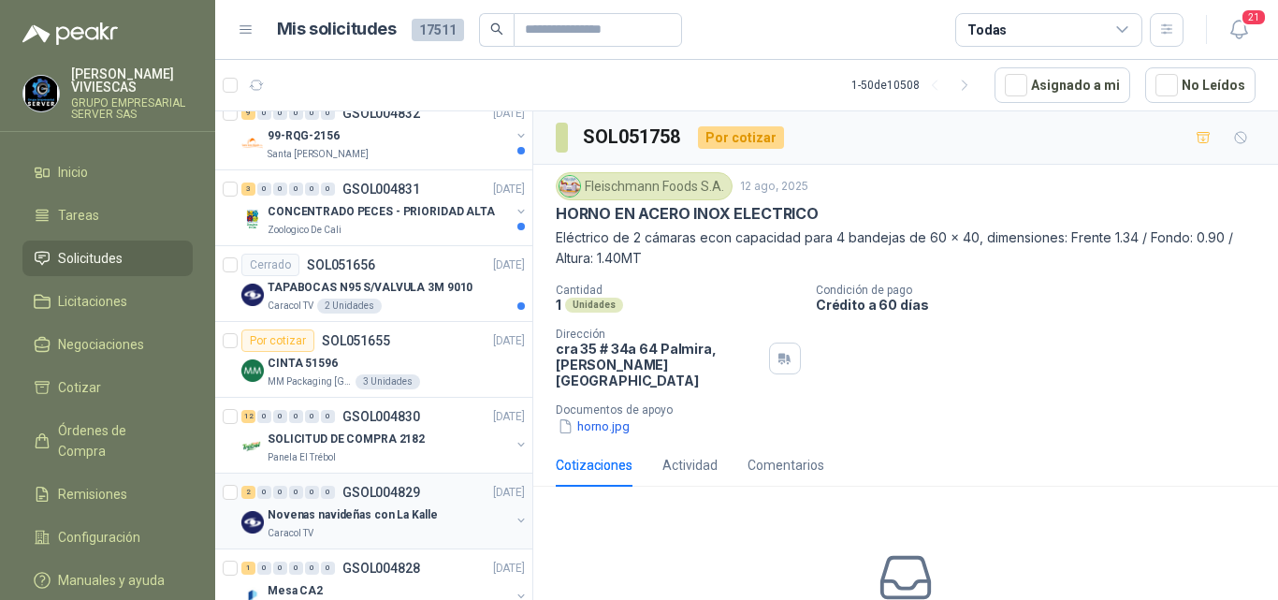
scroll to position [1871, 0]
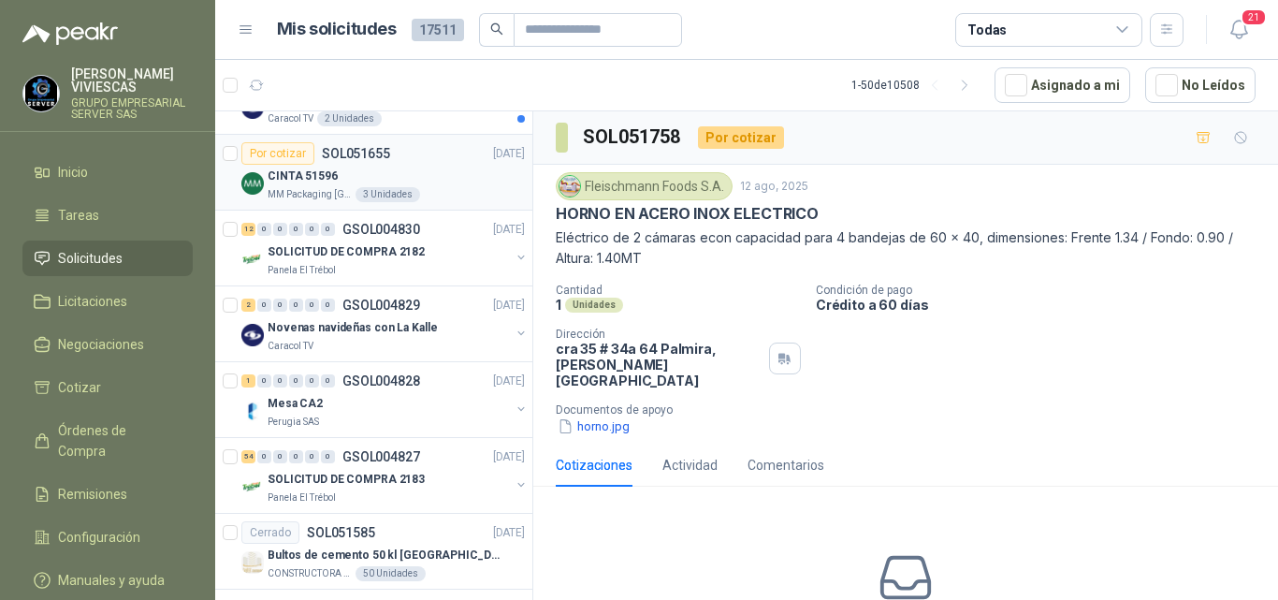
click at [293, 173] on p "CINTA 51596" at bounding box center [303, 176] width 70 height 18
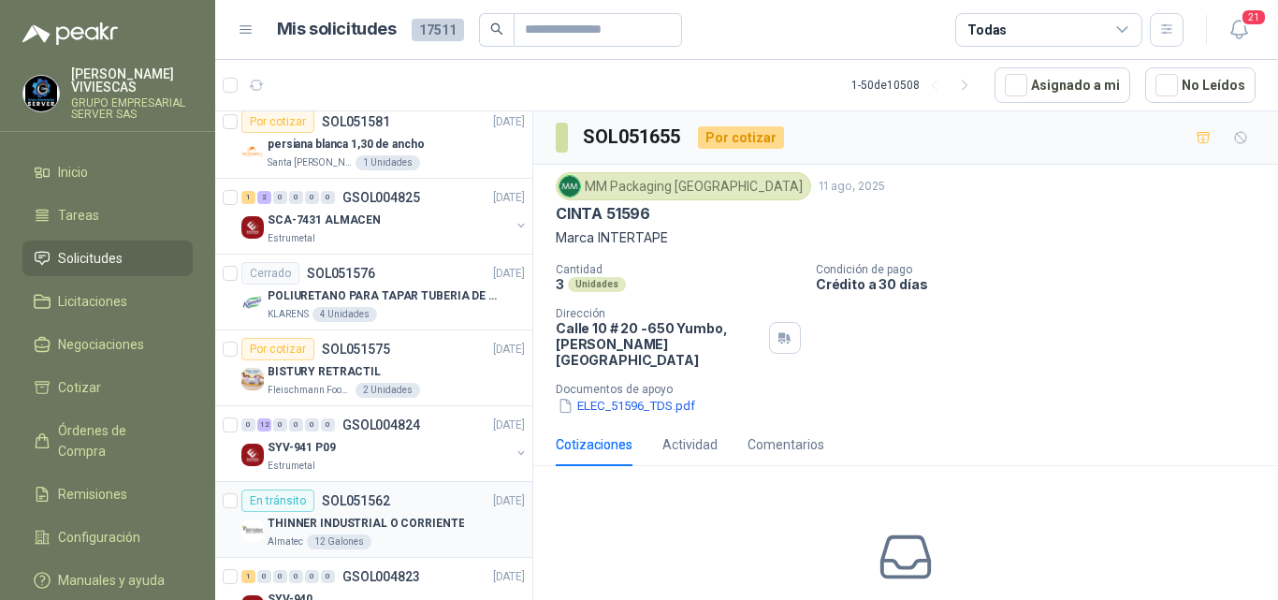
scroll to position [2432, 0]
click at [303, 370] on p "BISTURY RETRACTIL" at bounding box center [324, 373] width 113 height 18
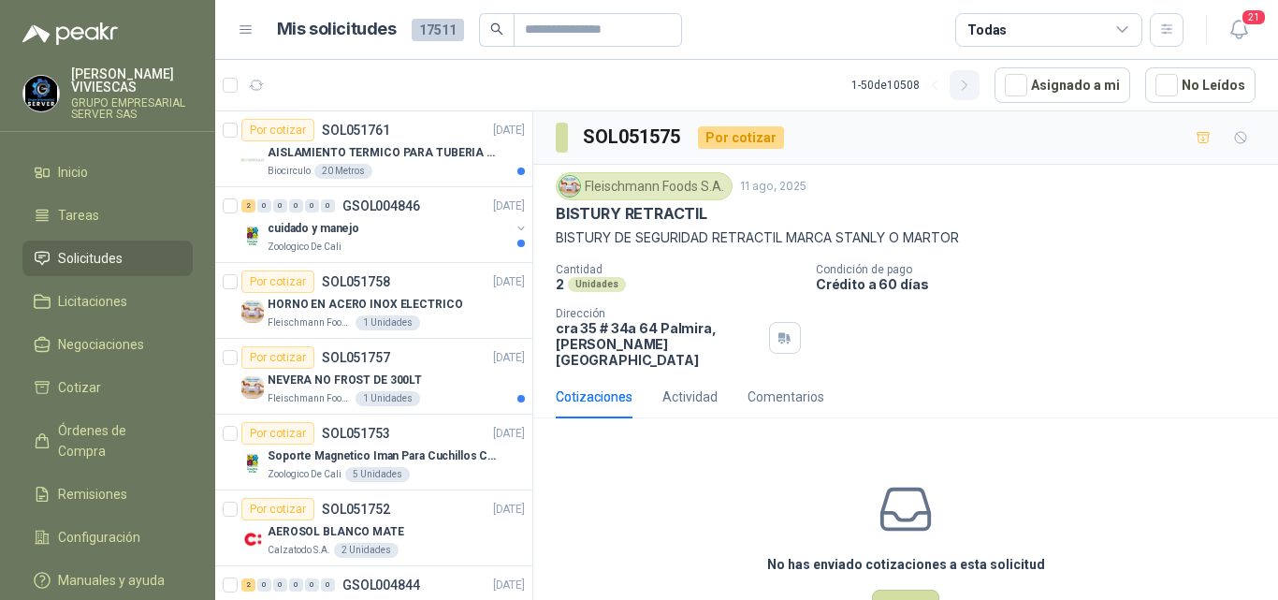
click at [968, 83] on icon "button" at bounding box center [965, 86] width 16 height 16
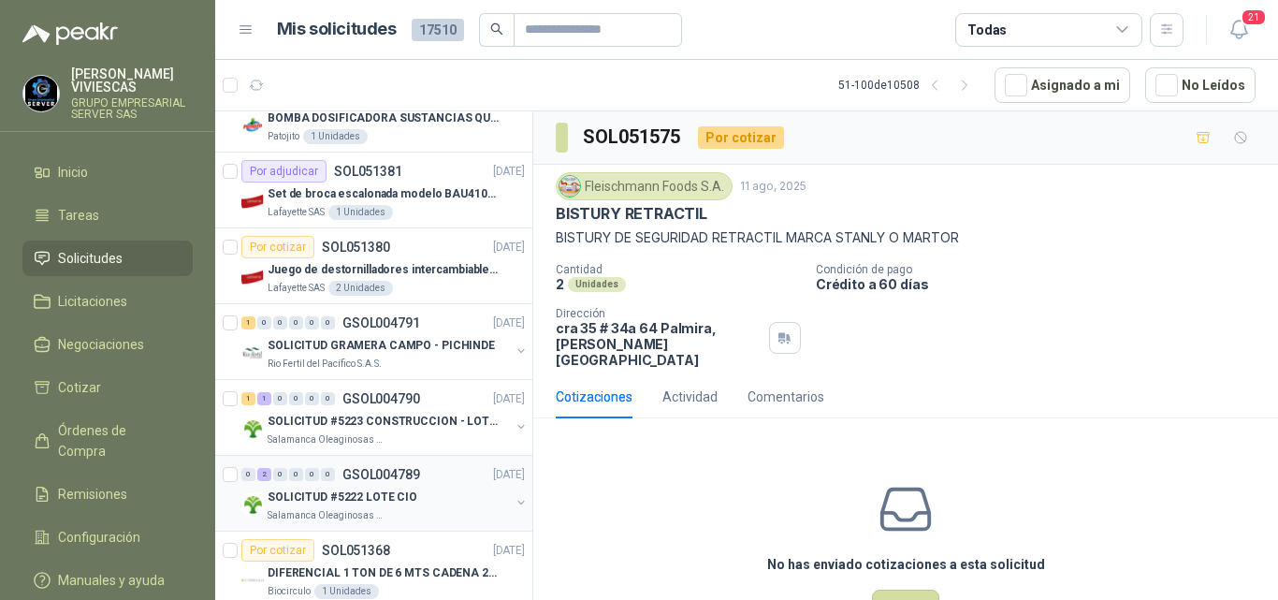
scroll to position [2058, 0]
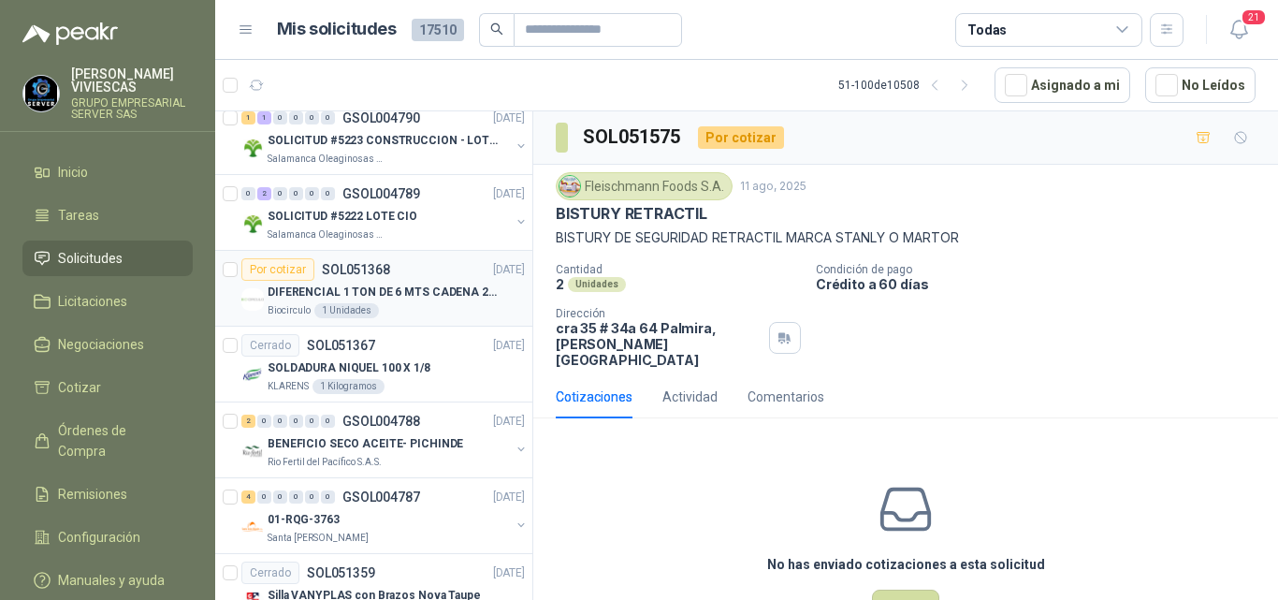
click at [401, 285] on p "DIFERENCIAL 1 TON DE 6 MTS CADENA 220V BISONTE" at bounding box center [384, 292] width 233 height 18
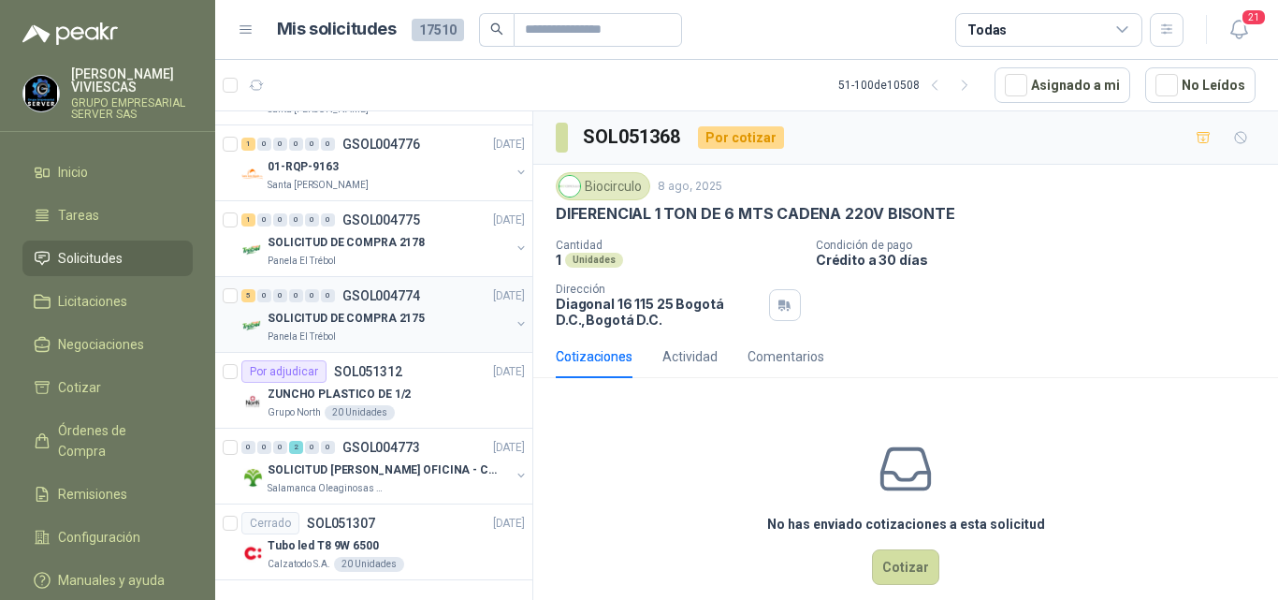
scroll to position [3335, 0]
click at [1123, 28] on icon at bounding box center [1122, 30] width 17 height 17
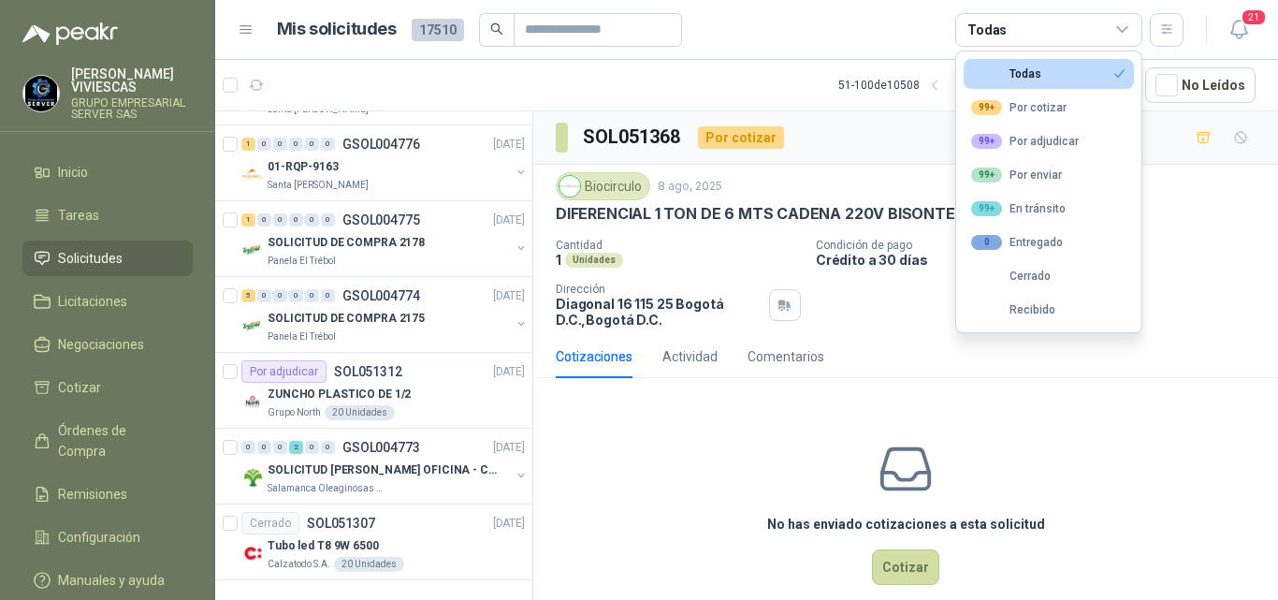
scroll to position [2, 0]
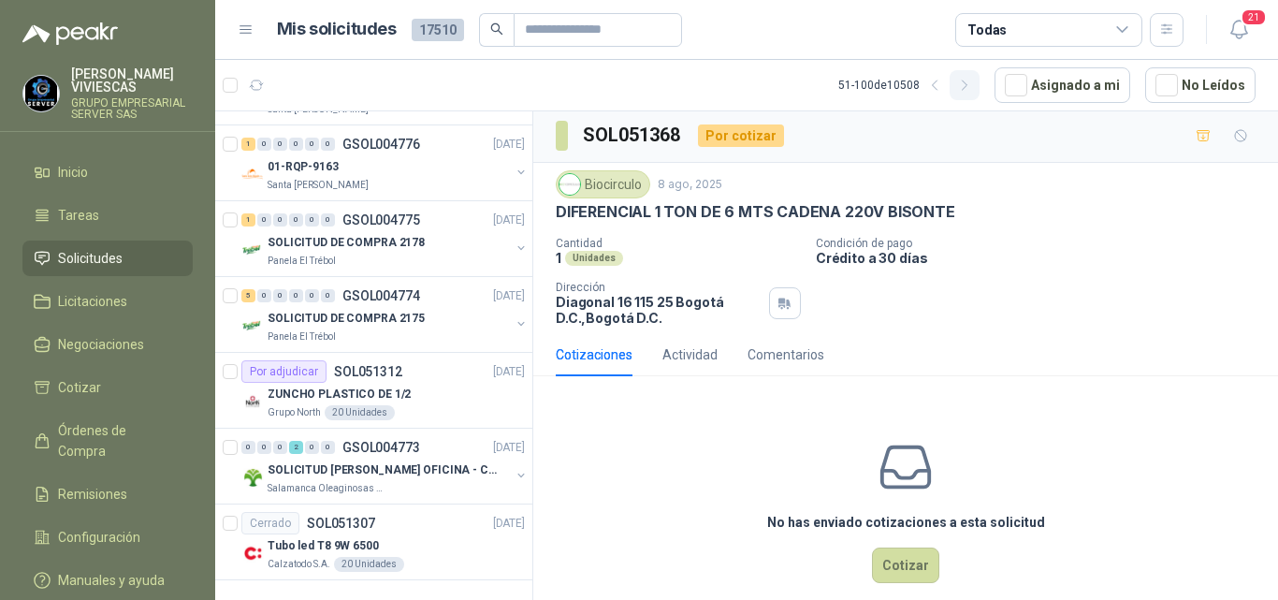
click at [964, 87] on icon "button" at bounding box center [965, 86] width 16 height 16
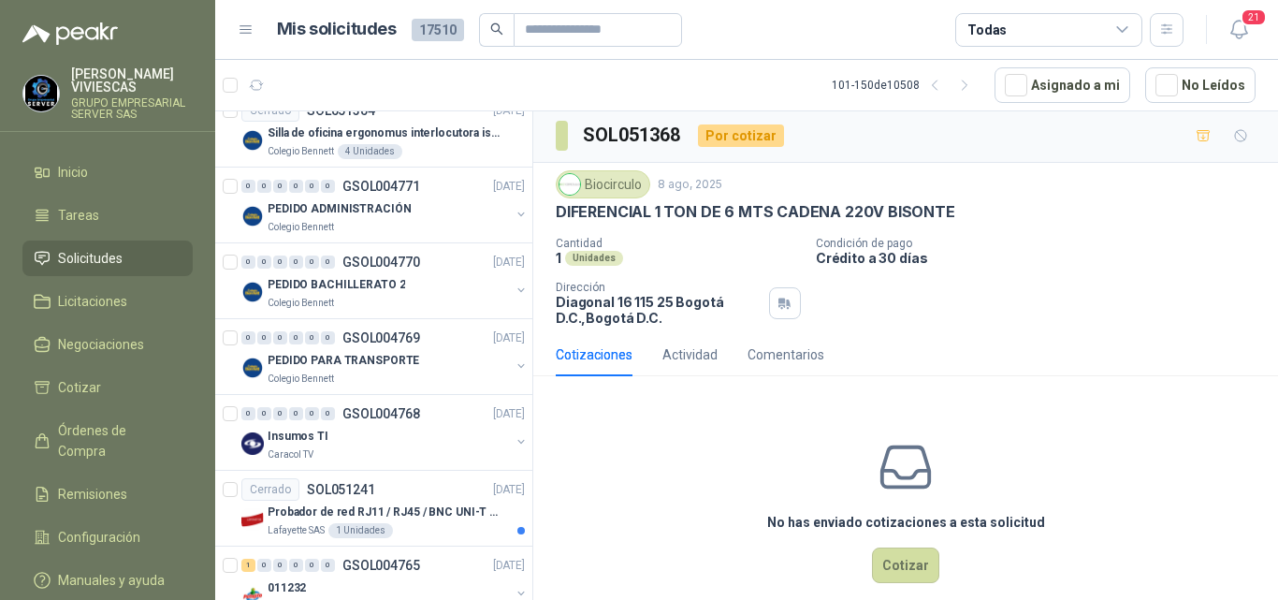
scroll to position [0, 0]
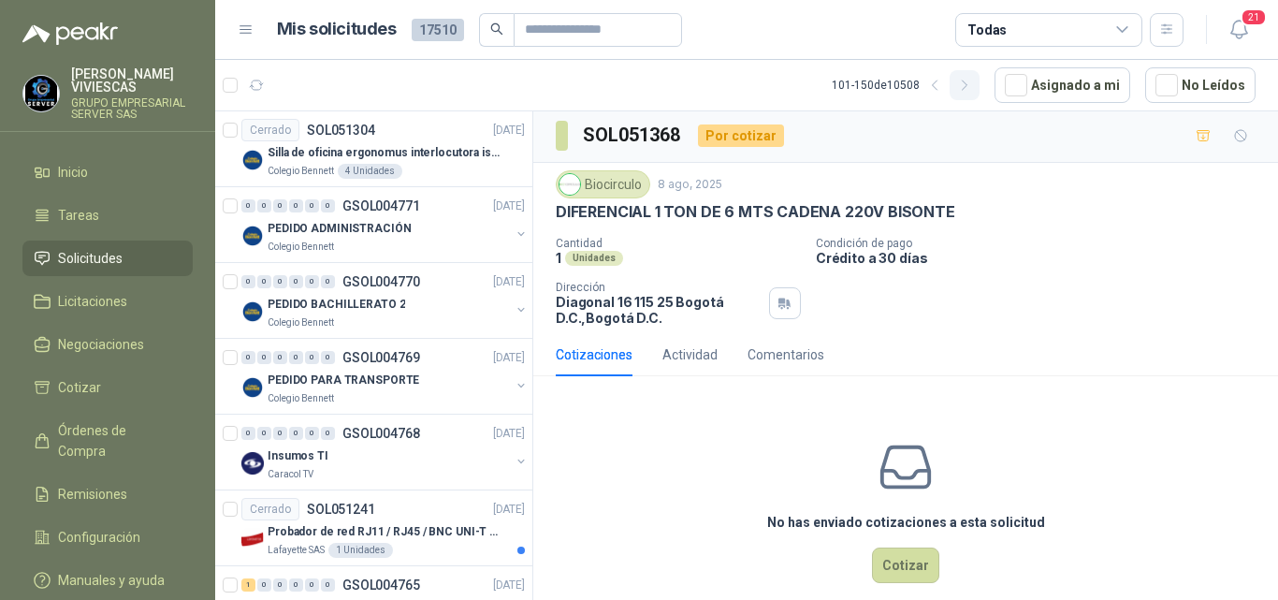
click at [966, 83] on icon "button" at bounding box center [965, 86] width 16 height 16
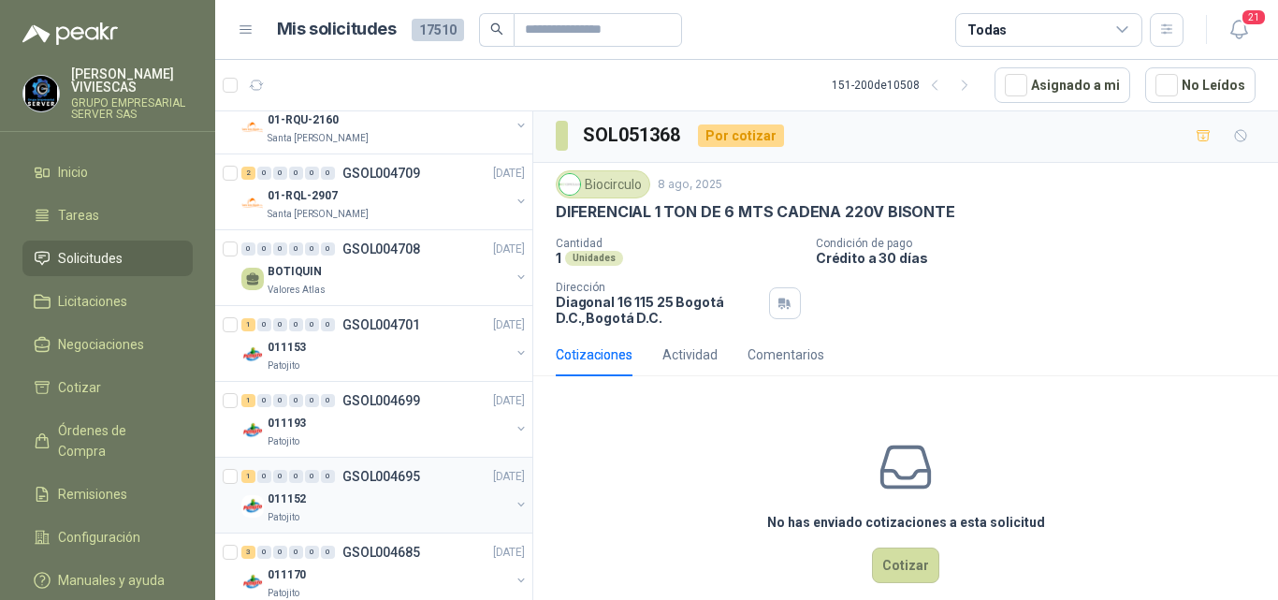
scroll to position [3320, 0]
